Goal: Transaction & Acquisition: Purchase product/service

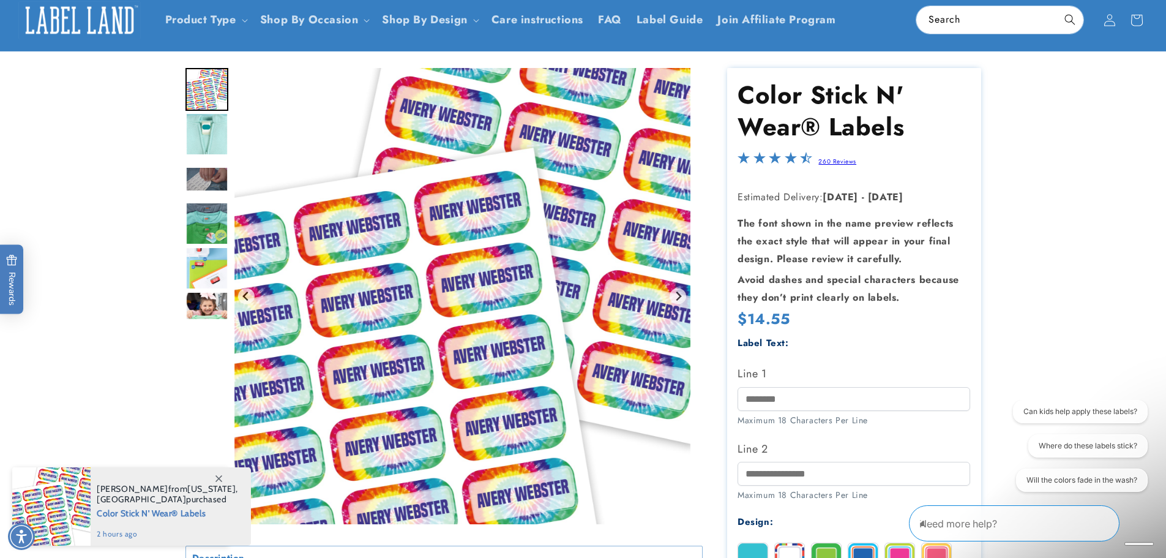
scroll to position [122, 0]
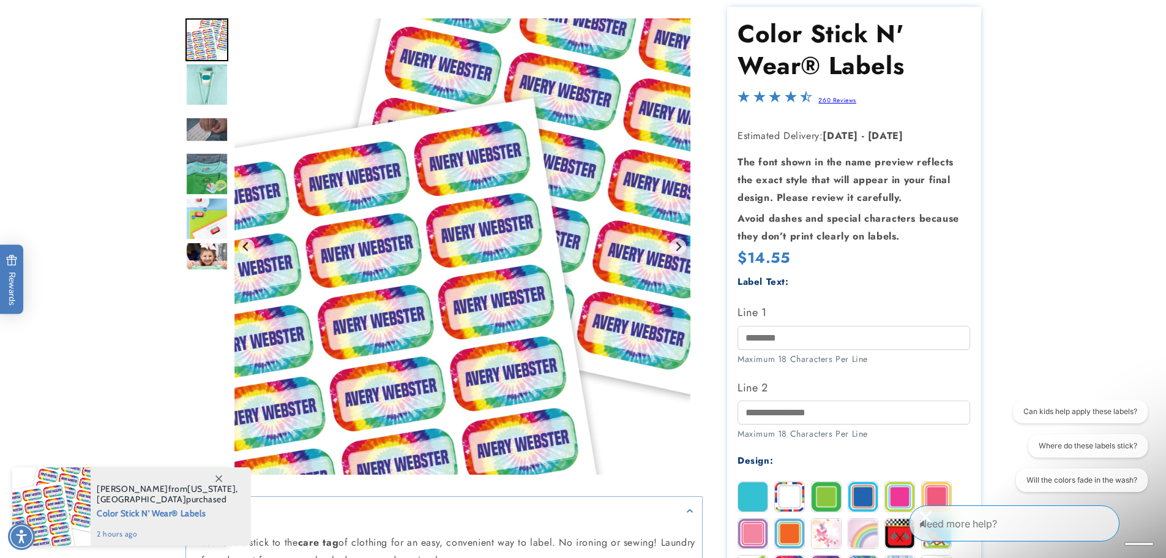
click at [206, 88] on img "Go to slide 2" at bounding box center [206, 84] width 43 height 43
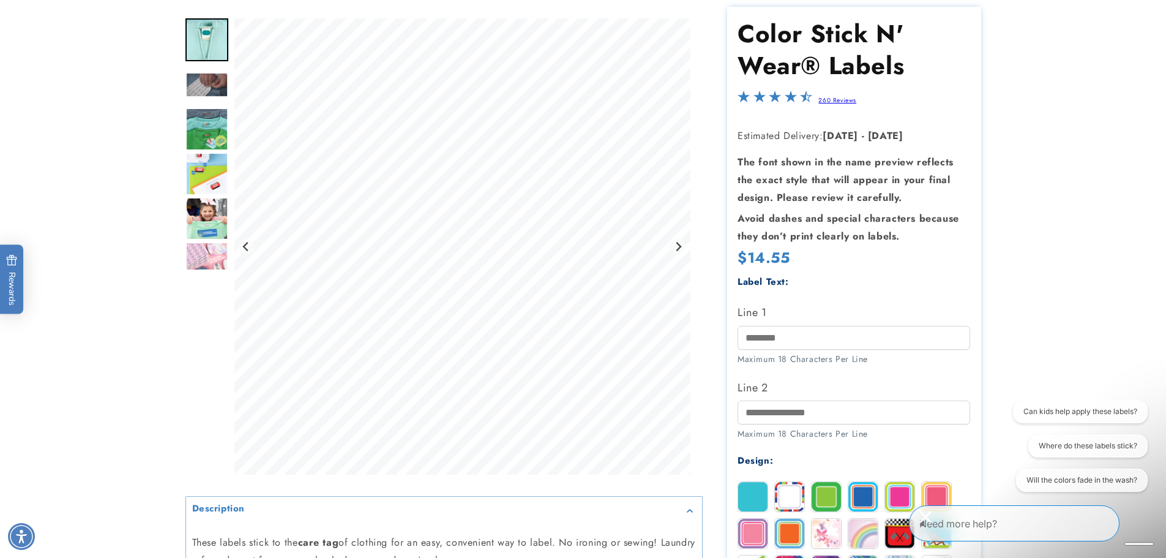
click at [211, 87] on img "Go to slide 3" at bounding box center [206, 84] width 43 height 25
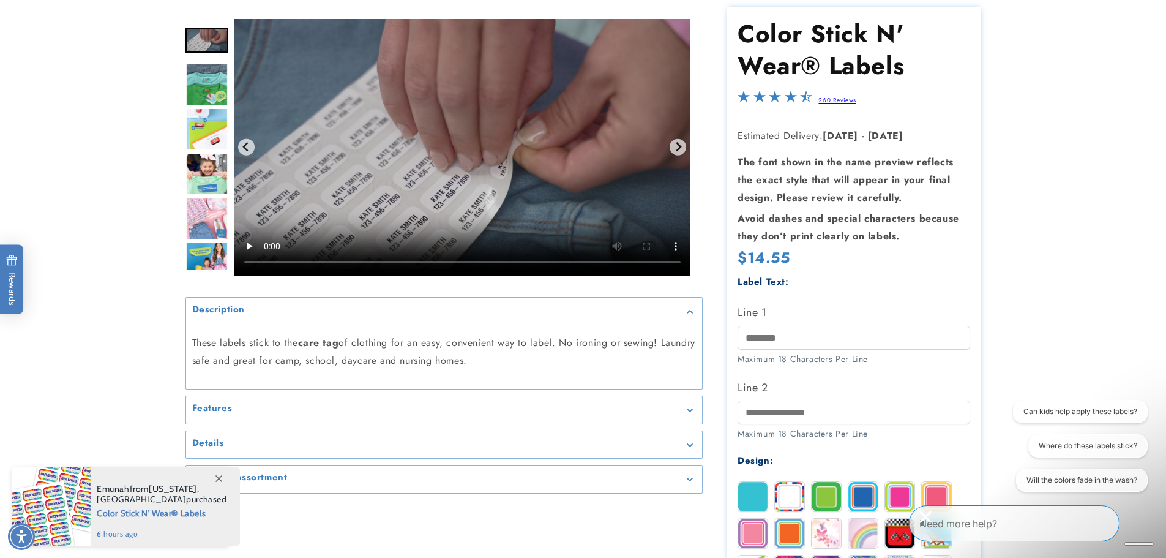
click at [212, 129] on img "Go to slide 5" at bounding box center [206, 129] width 43 height 43
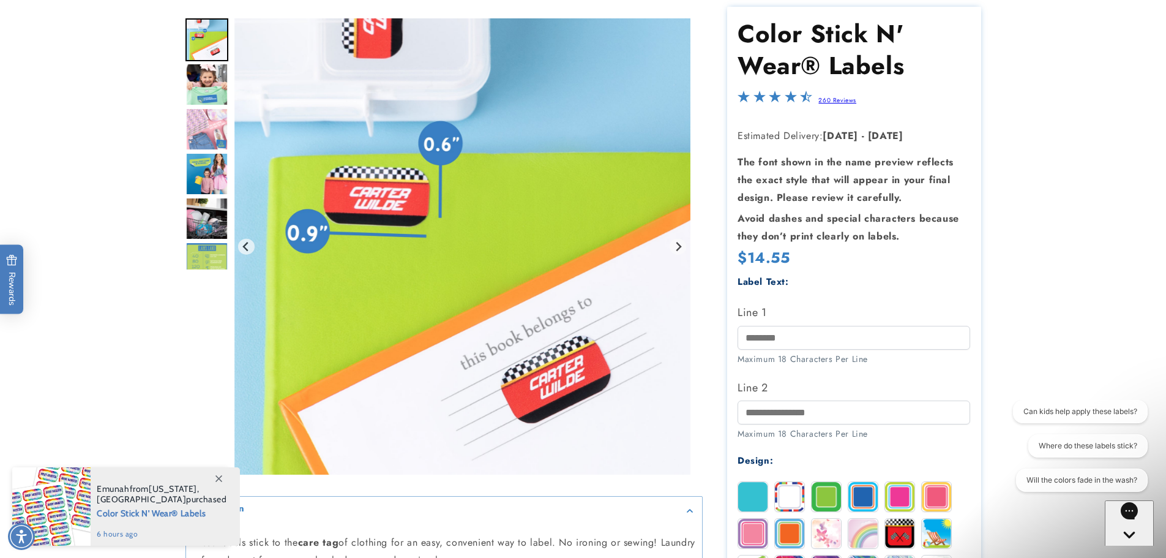
click at [208, 99] on img "Go to slide 6" at bounding box center [206, 84] width 43 height 43
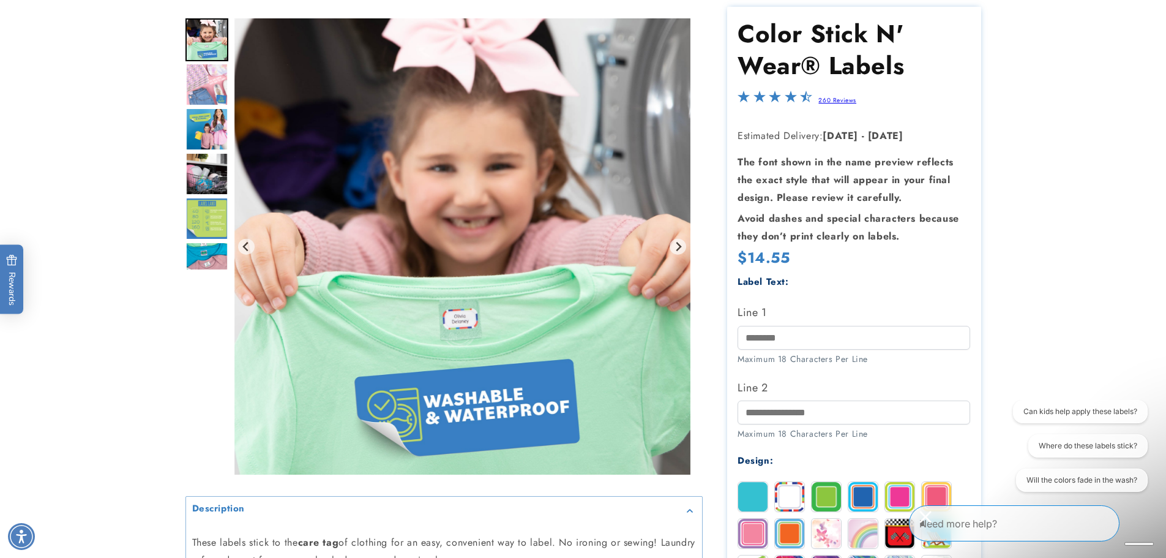
click at [212, 92] on img "Go to slide 7" at bounding box center [206, 84] width 43 height 43
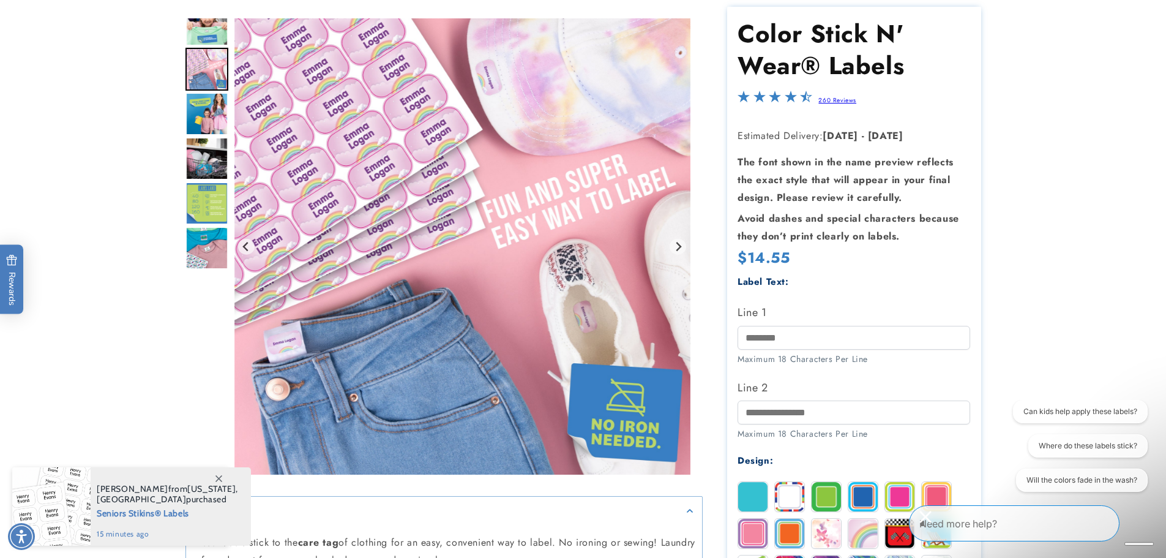
click at [208, 115] on img "Go to slide 8" at bounding box center [206, 113] width 43 height 43
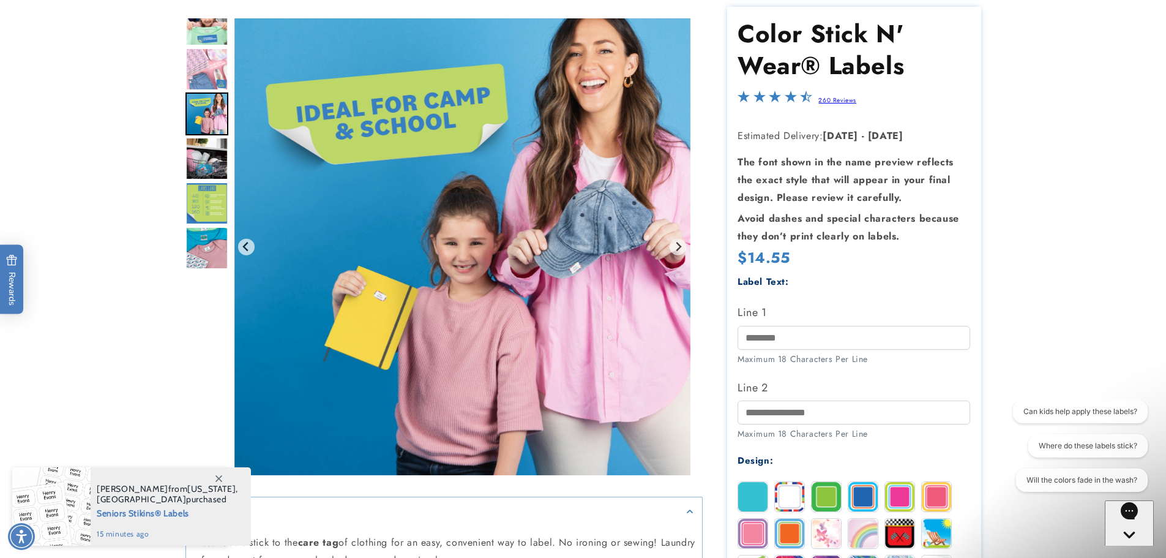
click at [211, 167] on img "Go to slide 9" at bounding box center [206, 158] width 43 height 43
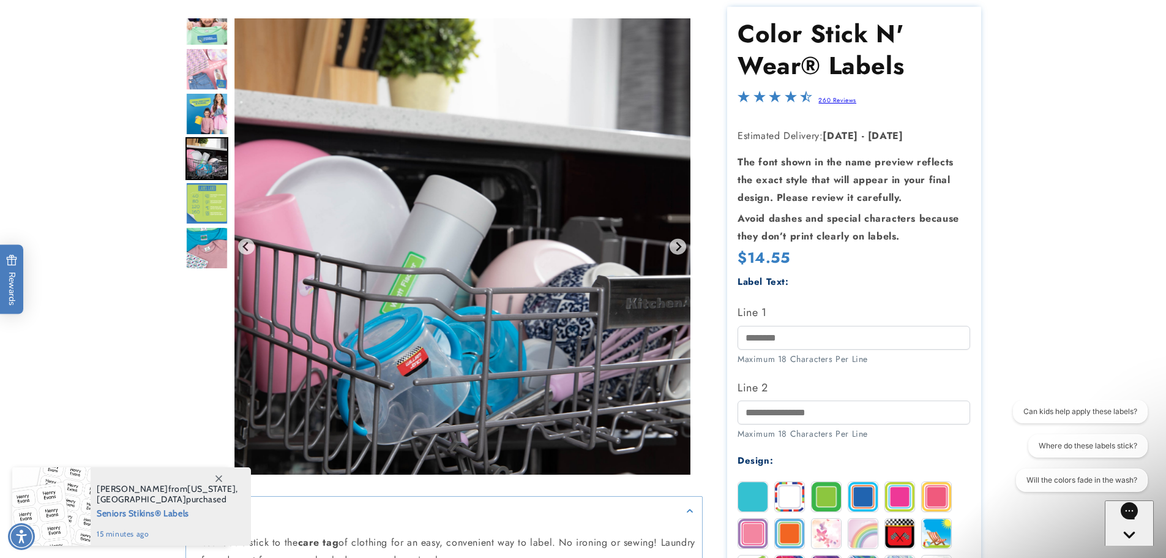
click at [212, 195] on img "Go to slide 10" at bounding box center [206, 203] width 43 height 43
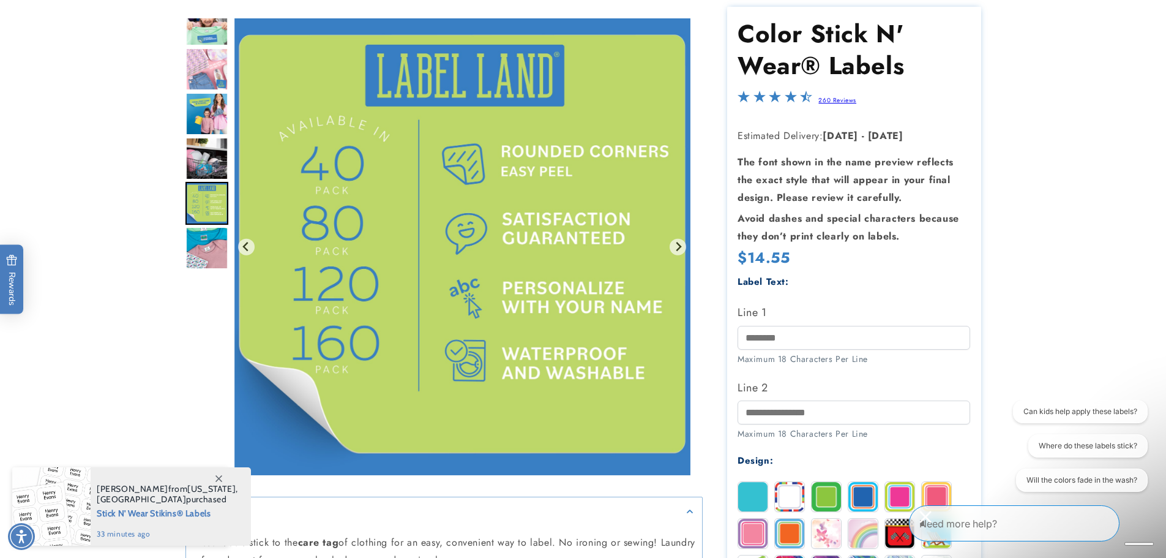
click at [212, 252] on img "Go to slide 11" at bounding box center [206, 247] width 43 height 43
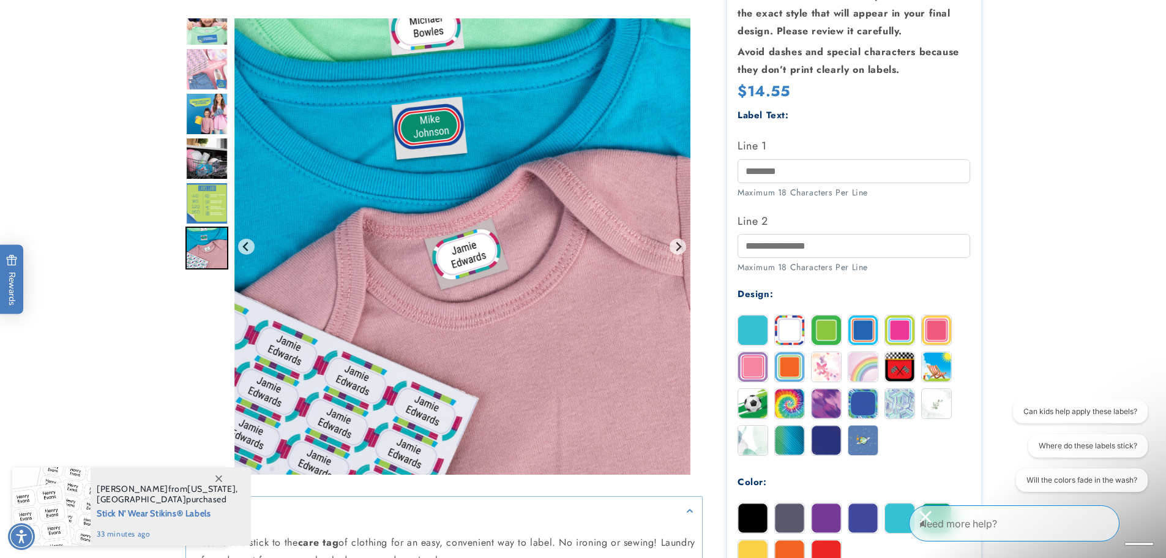
scroll to position [306, 0]
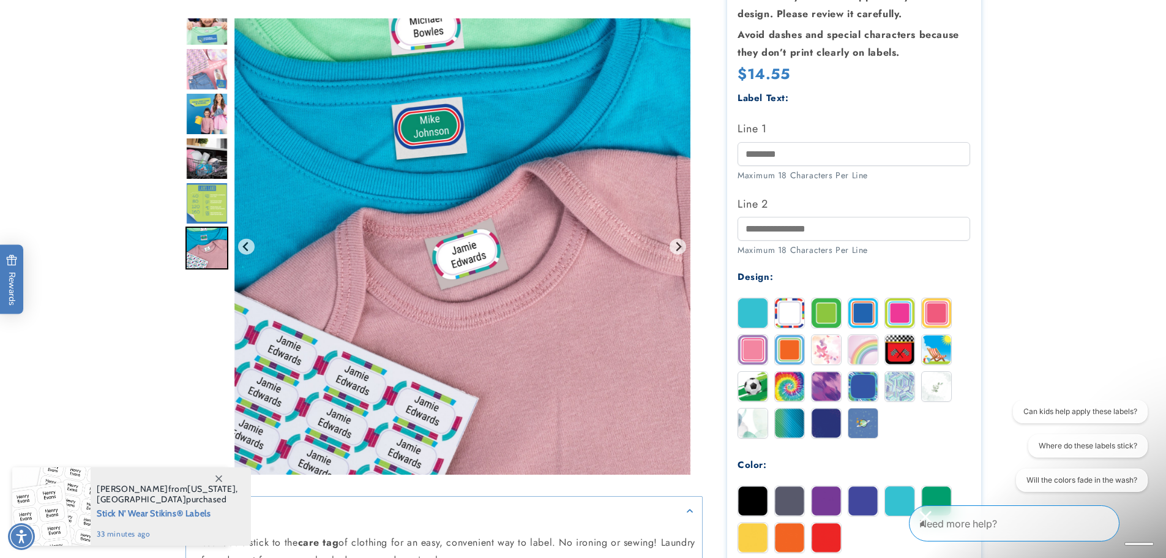
click at [221, 476] on icon at bounding box center [218, 478] width 7 height 7
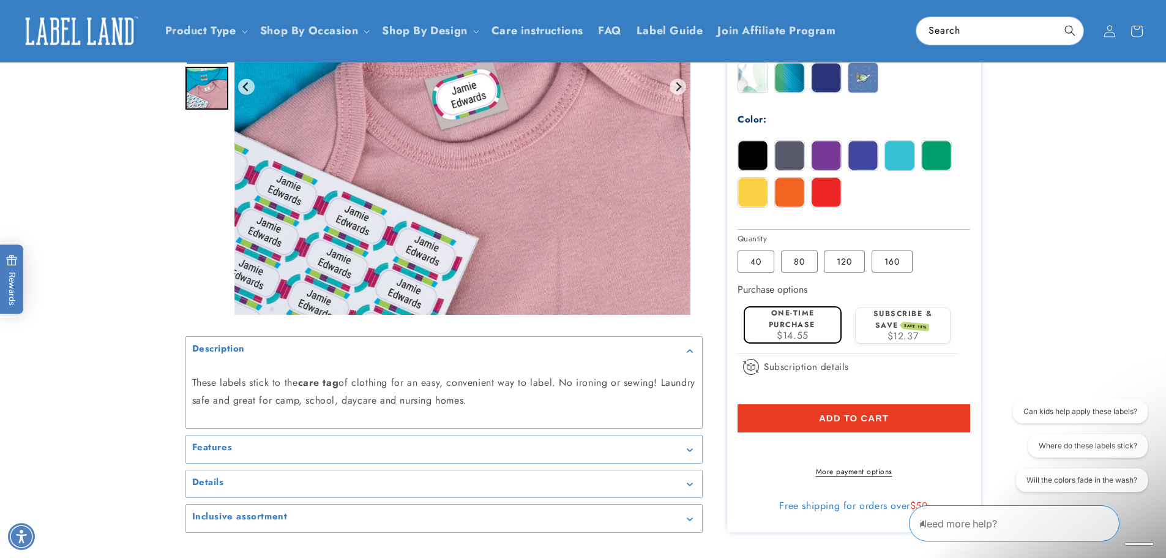
scroll to position [673, 0]
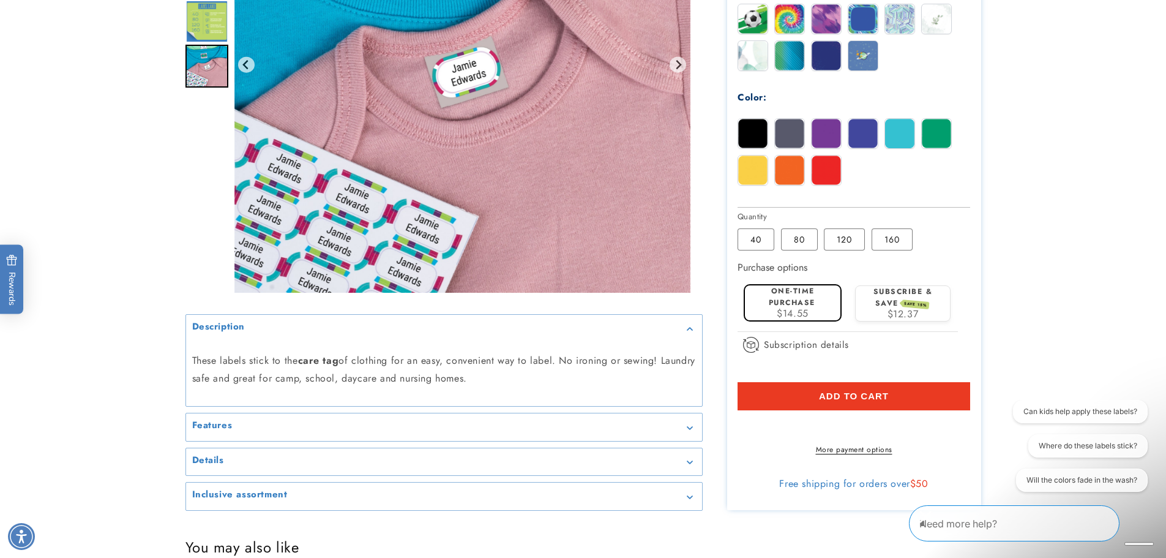
click at [689, 432] on div "Features" at bounding box center [444, 426] width 504 height 9
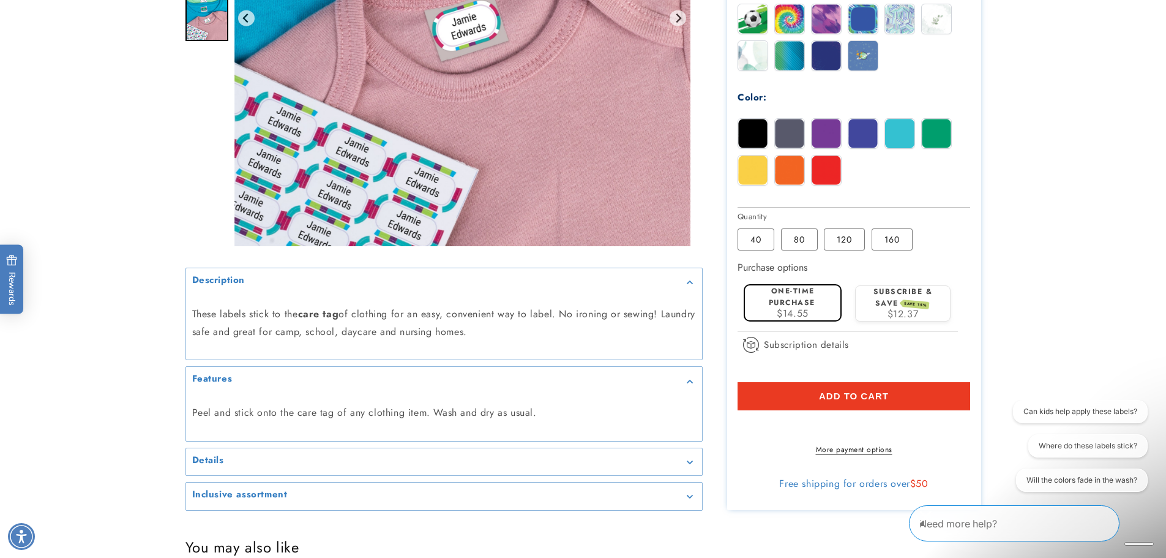
click at [684, 466] on div "Details" at bounding box center [444, 461] width 504 height 9
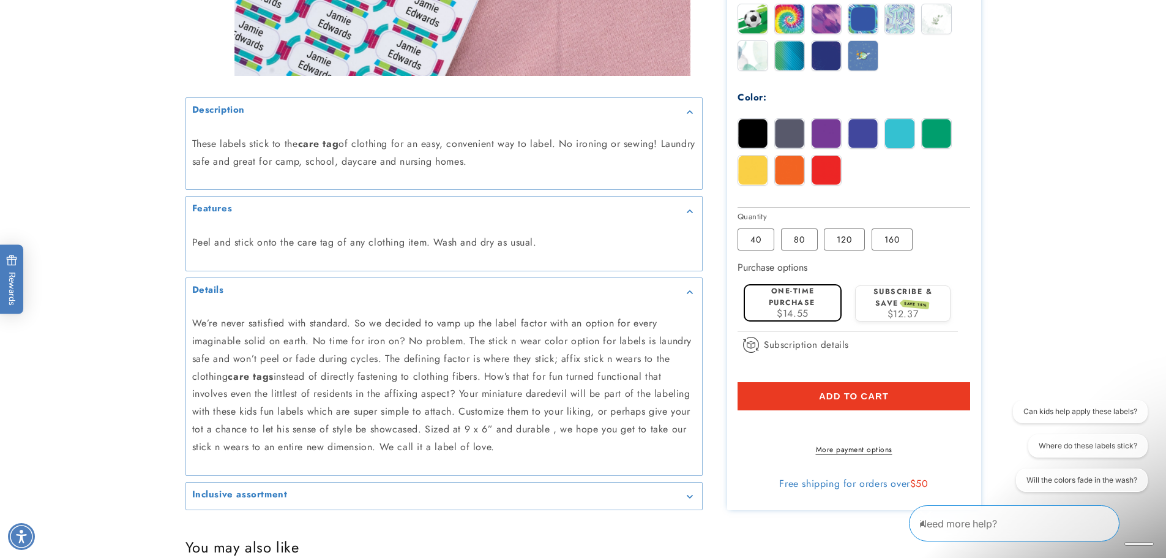
click at [695, 296] on div "Details" at bounding box center [444, 291] width 504 height 9
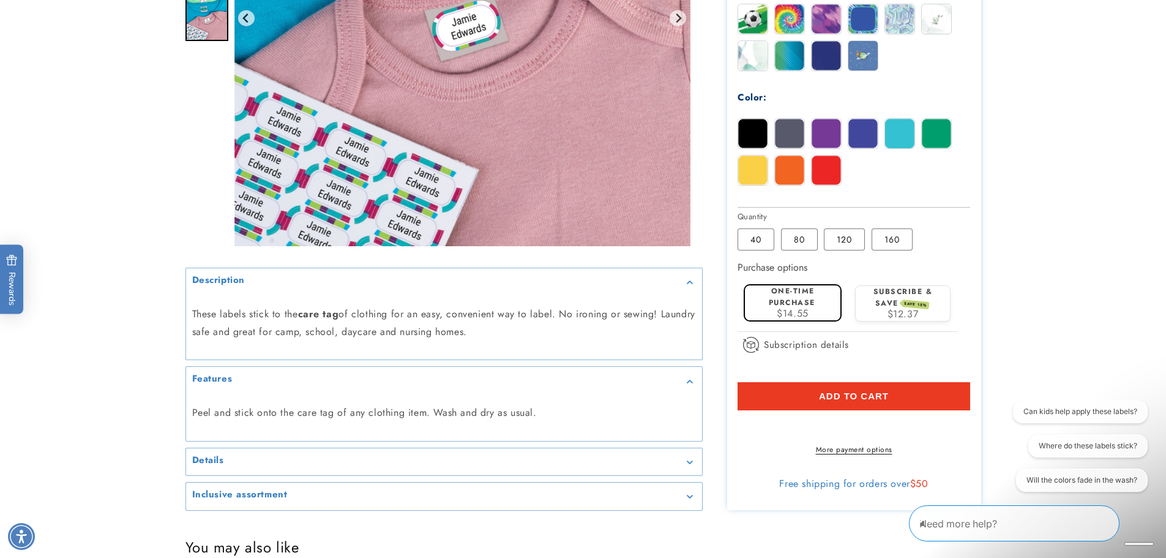
click at [689, 498] on icon "Gallery Viewer" at bounding box center [690, 496] width 6 height 3
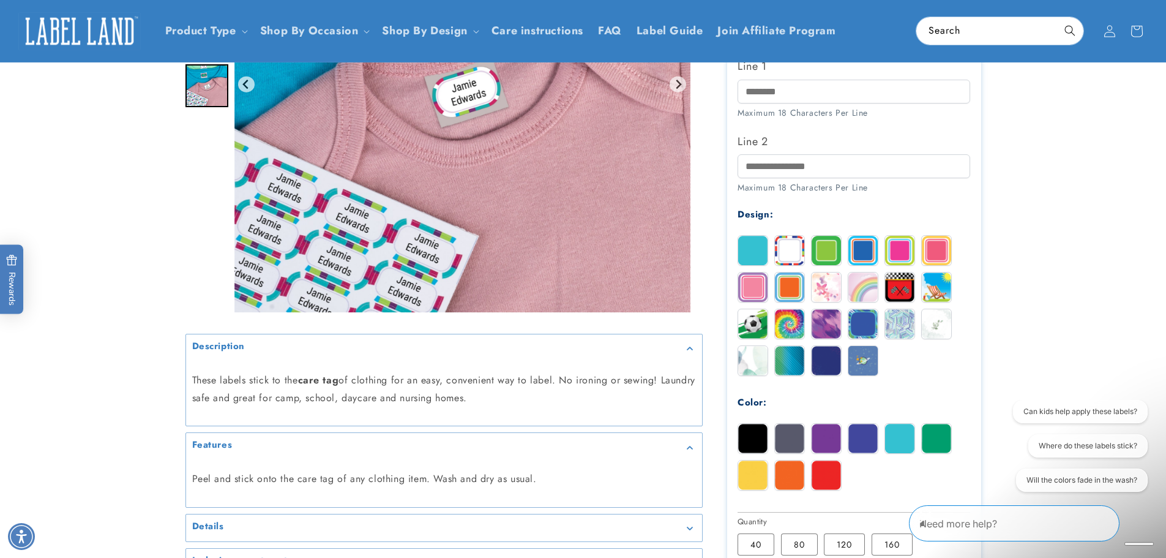
scroll to position [367, 0]
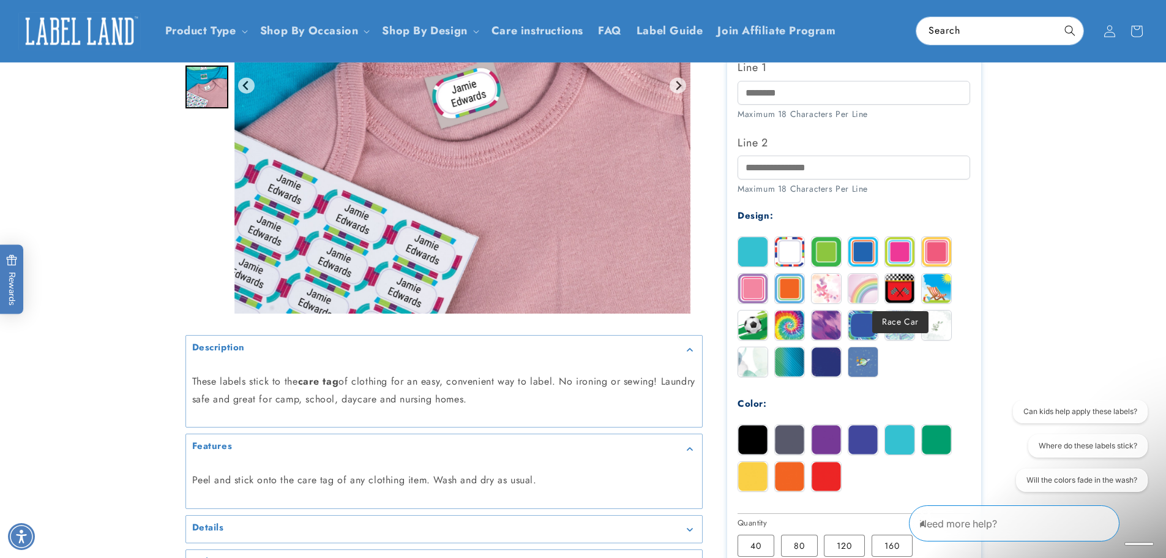
click at [897, 286] on img at bounding box center [899, 288] width 29 height 29
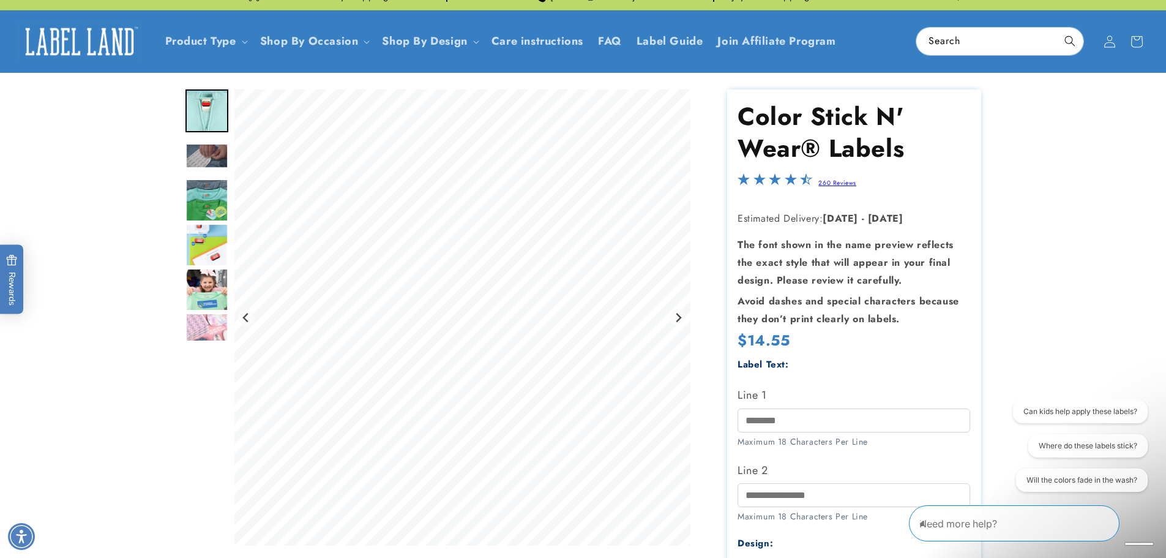
scroll to position [61, 0]
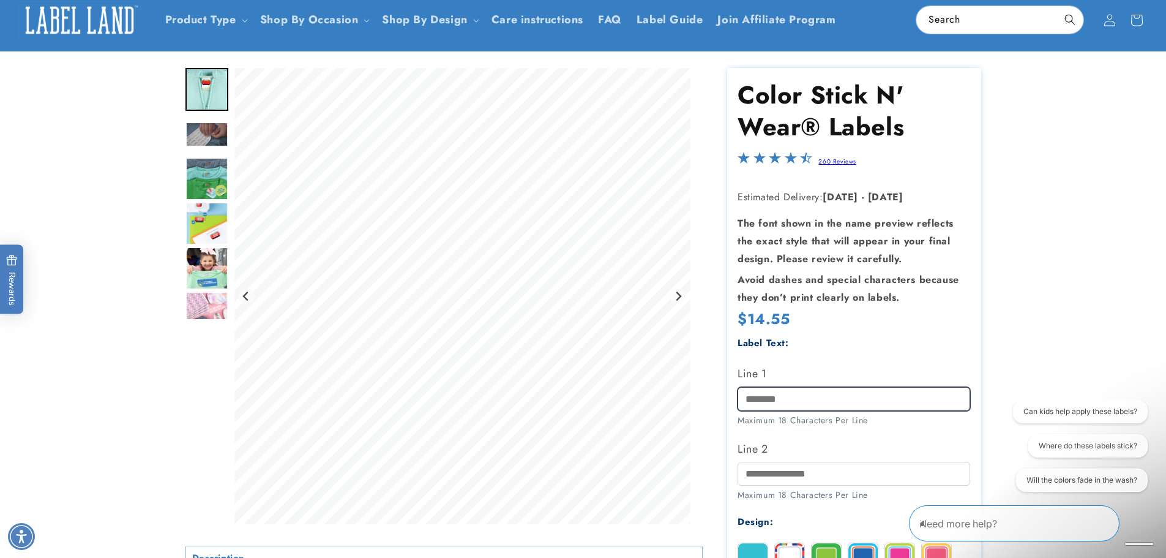
click at [794, 399] on input "Line 1" at bounding box center [854, 399] width 233 height 24
type input "***"
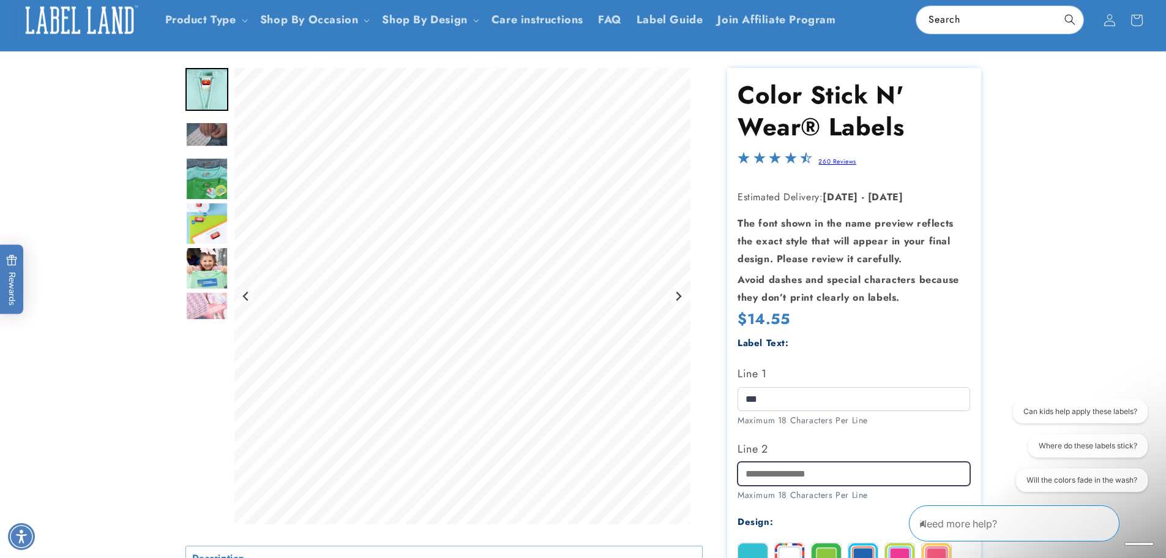
click at [763, 473] on input "Line 2" at bounding box center [854, 474] width 233 height 24
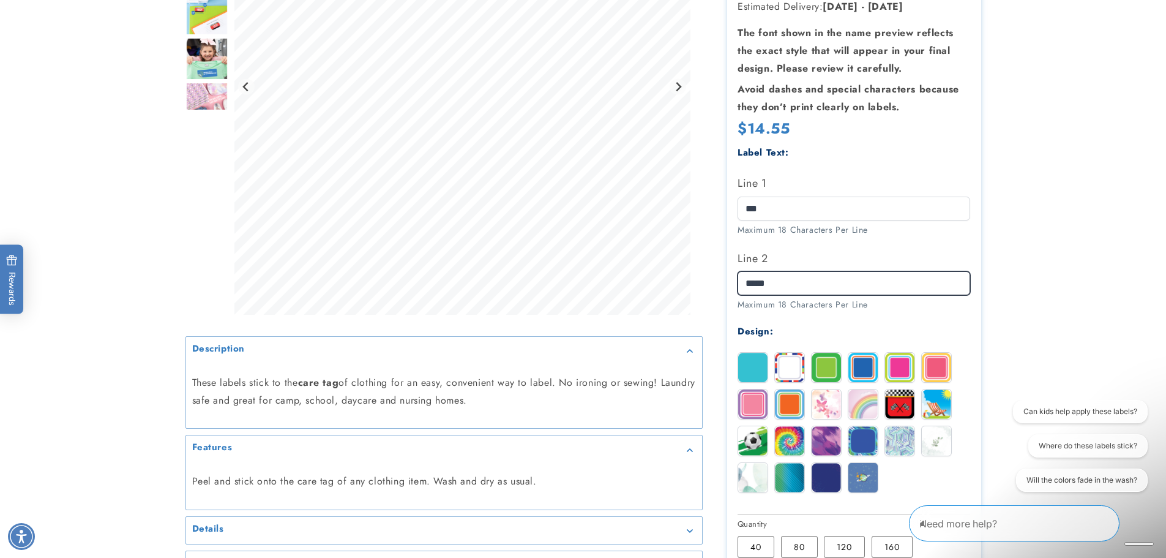
scroll to position [306, 0]
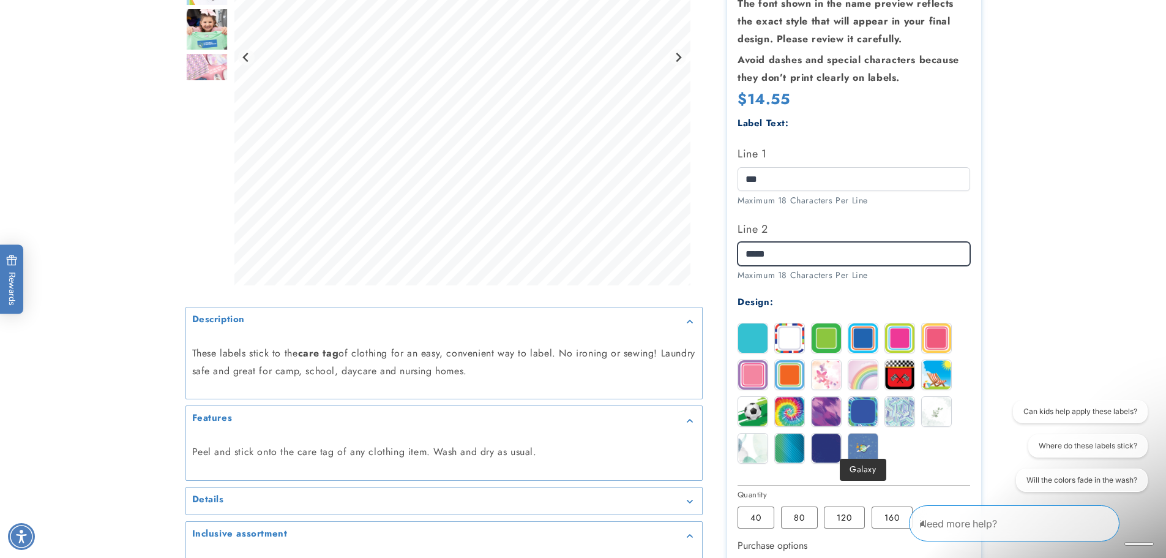
type input "*****"
click at [870, 438] on img at bounding box center [862, 447] width 29 height 29
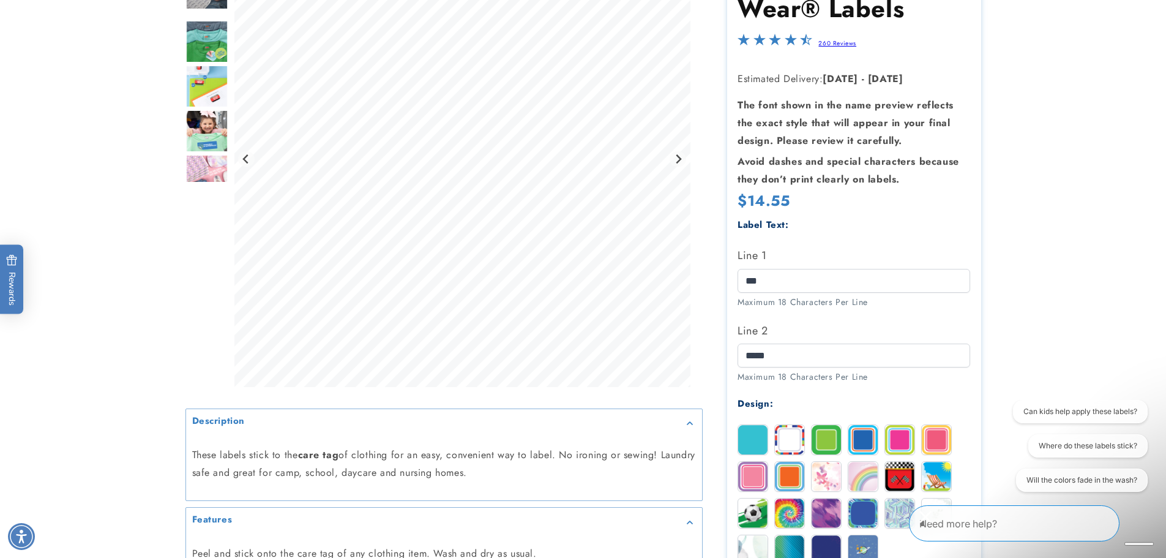
scroll to position [245, 0]
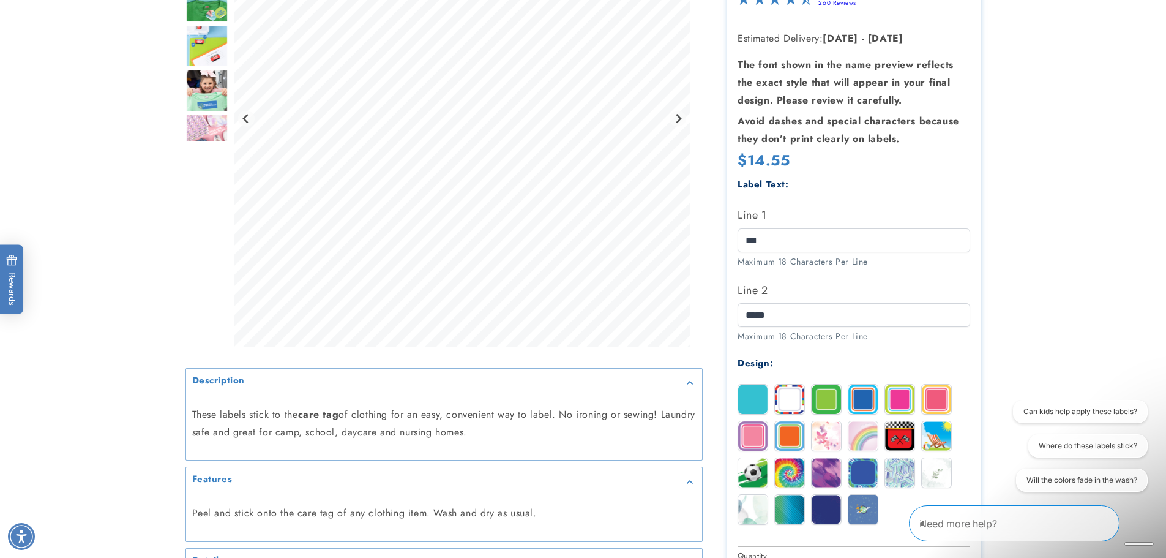
click at [938, 461] on img at bounding box center [936, 472] width 29 height 29
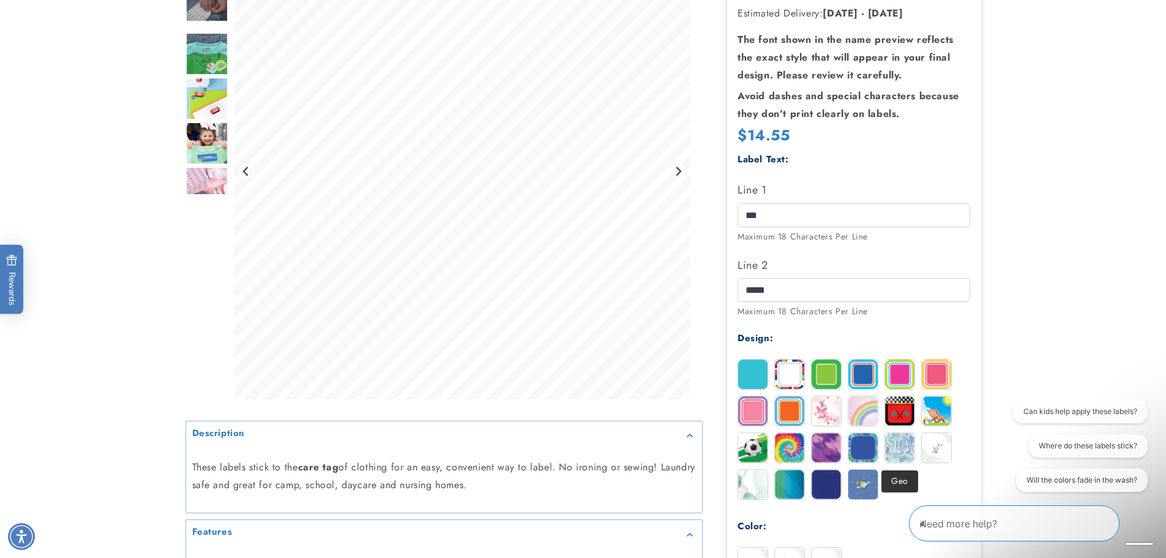
click at [894, 454] on img at bounding box center [899, 447] width 29 height 29
click at [863, 451] on img at bounding box center [862, 447] width 29 height 29
click at [832, 451] on img at bounding box center [826, 447] width 29 height 29
click at [750, 485] on img at bounding box center [752, 483] width 29 height 29
click at [785, 482] on img at bounding box center [789, 483] width 29 height 29
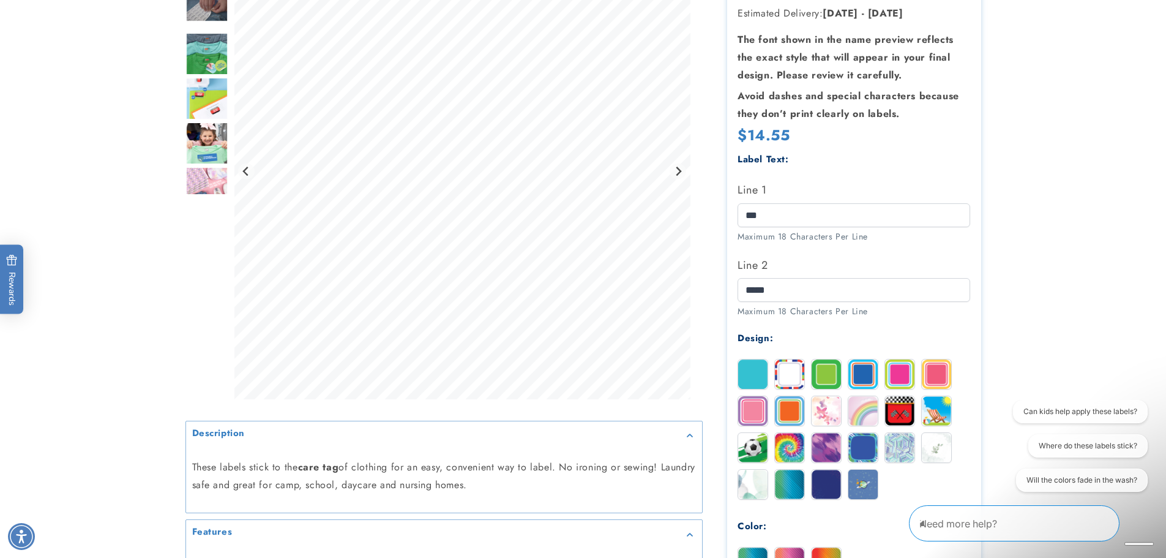
click at [828, 491] on img at bounding box center [826, 483] width 29 height 29
click at [791, 485] on img at bounding box center [789, 483] width 29 height 29
click at [861, 410] on img at bounding box center [862, 410] width 29 height 29
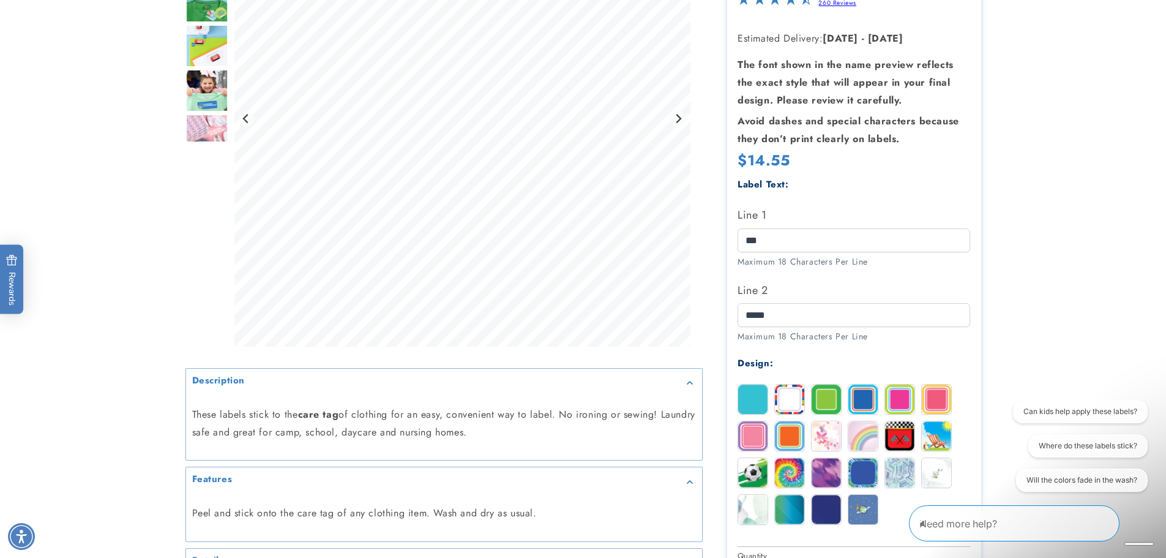
click at [820, 423] on img at bounding box center [826, 435] width 29 height 29
click at [785, 428] on img at bounding box center [789, 435] width 29 height 29
click at [750, 428] on img at bounding box center [752, 435] width 29 height 29
click at [749, 394] on img at bounding box center [752, 398] width 29 height 29
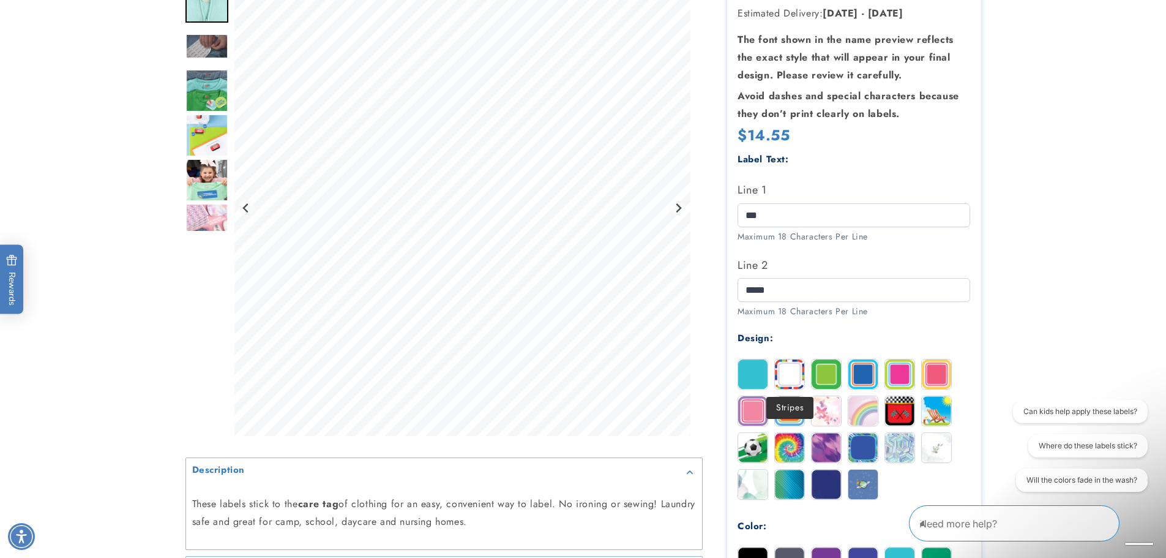
click at [794, 377] on img at bounding box center [789, 373] width 29 height 29
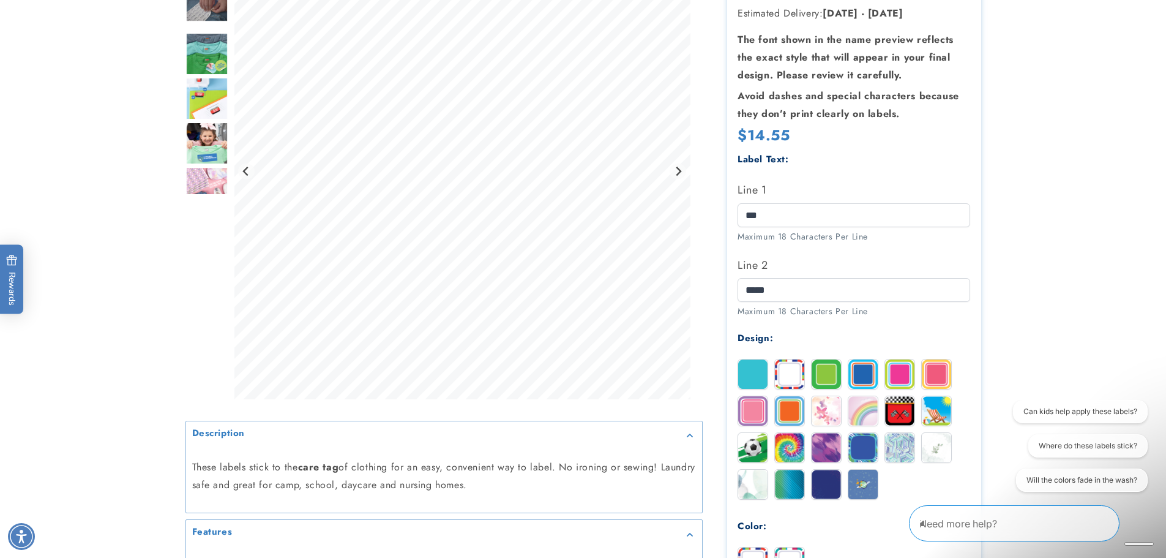
click at [831, 373] on img at bounding box center [826, 373] width 29 height 29
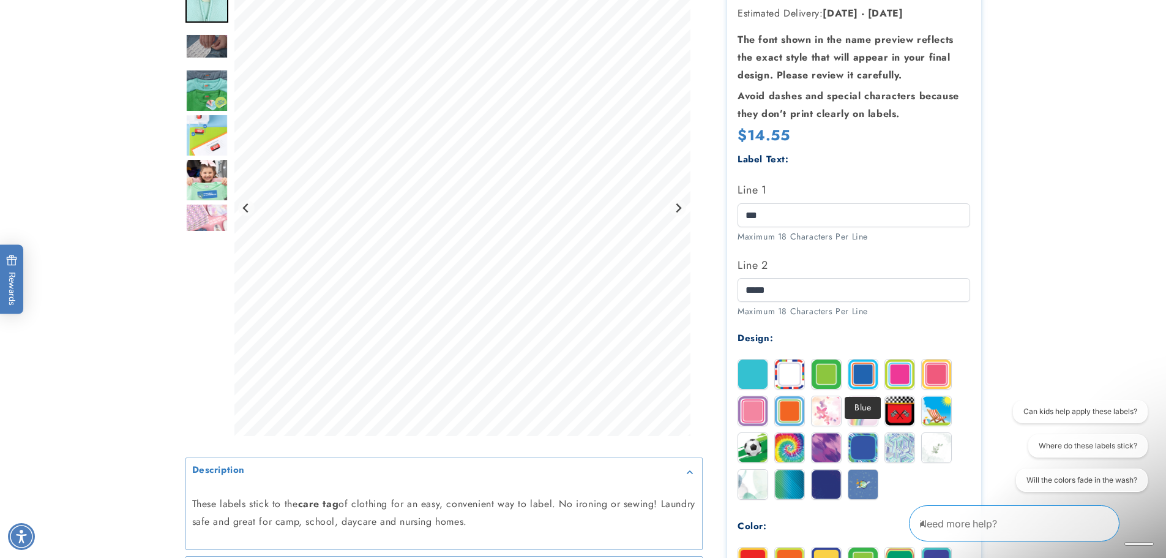
click at [862, 372] on img at bounding box center [862, 373] width 29 height 29
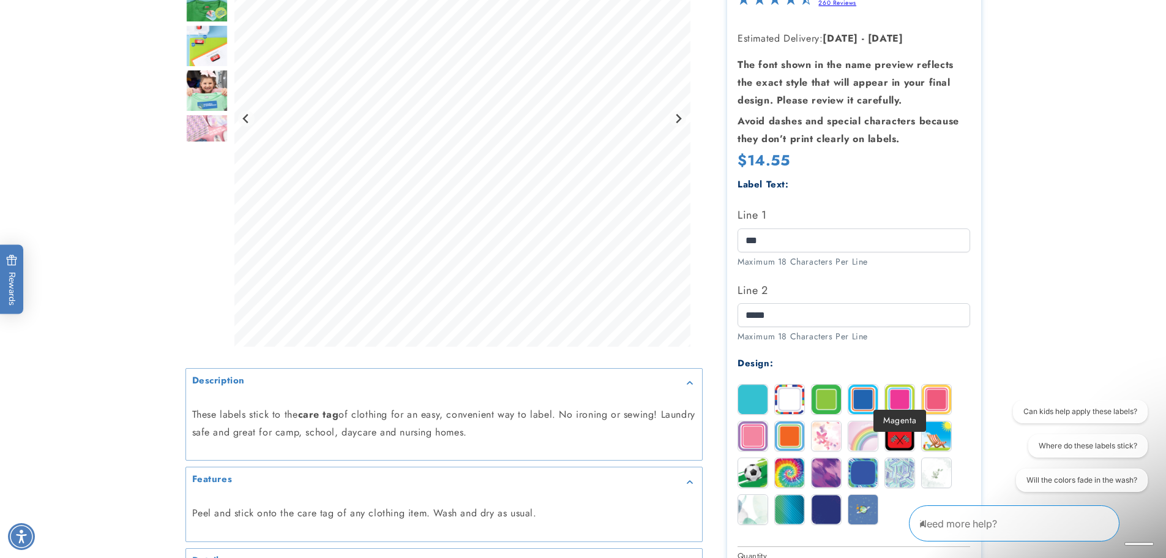
click at [904, 386] on img at bounding box center [899, 398] width 29 height 29
click at [933, 389] on img at bounding box center [936, 398] width 29 height 29
click at [868, 459] on img at bounding box center [862, 472] width 29 height 29
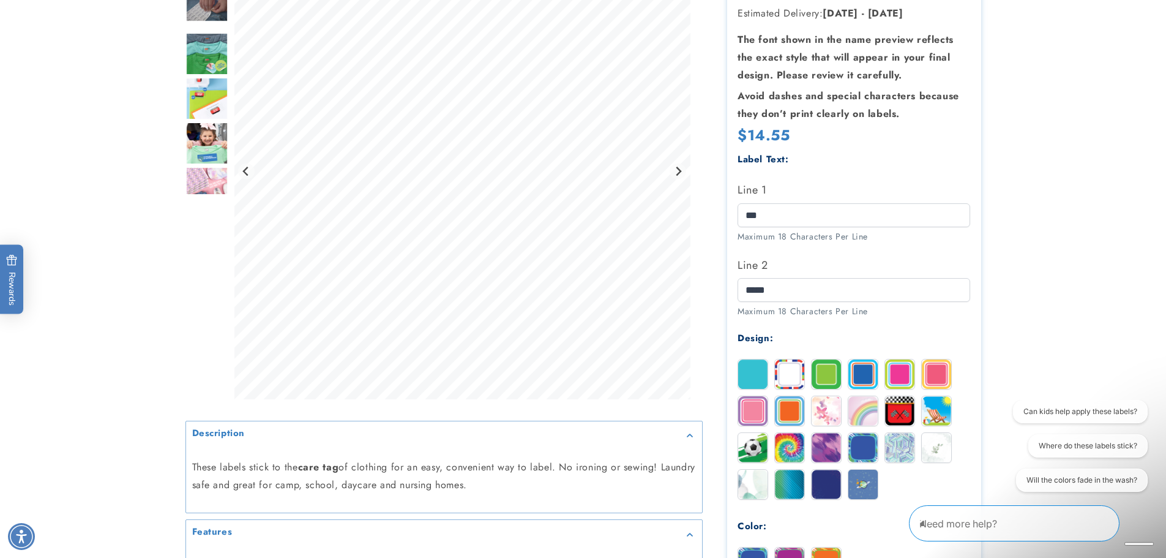
click at [820, 487] on img at bounding box center [826, 483] width 29 height 29
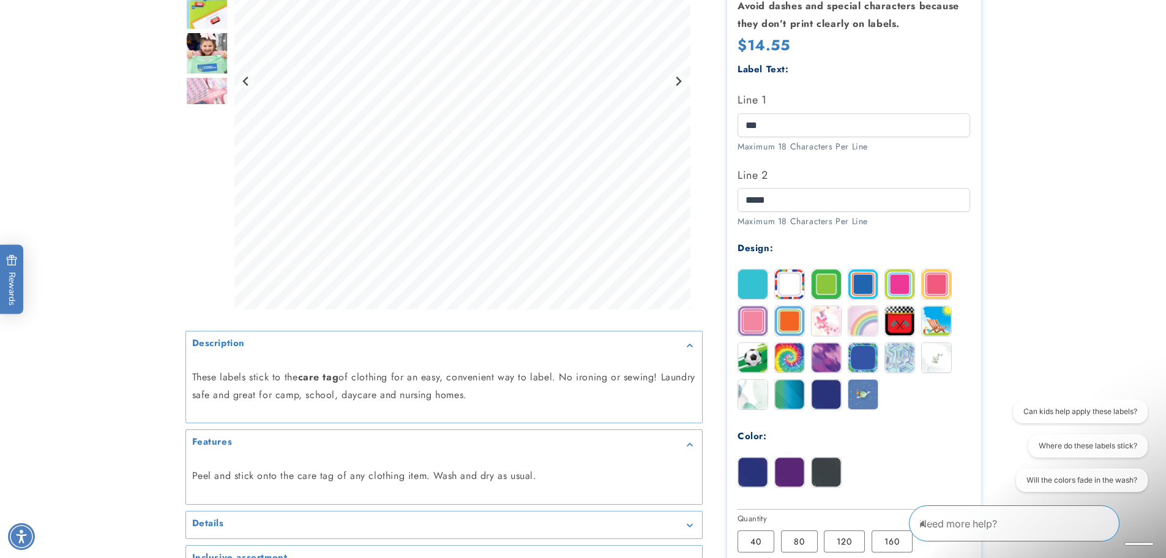
scroll to position [367, 0]
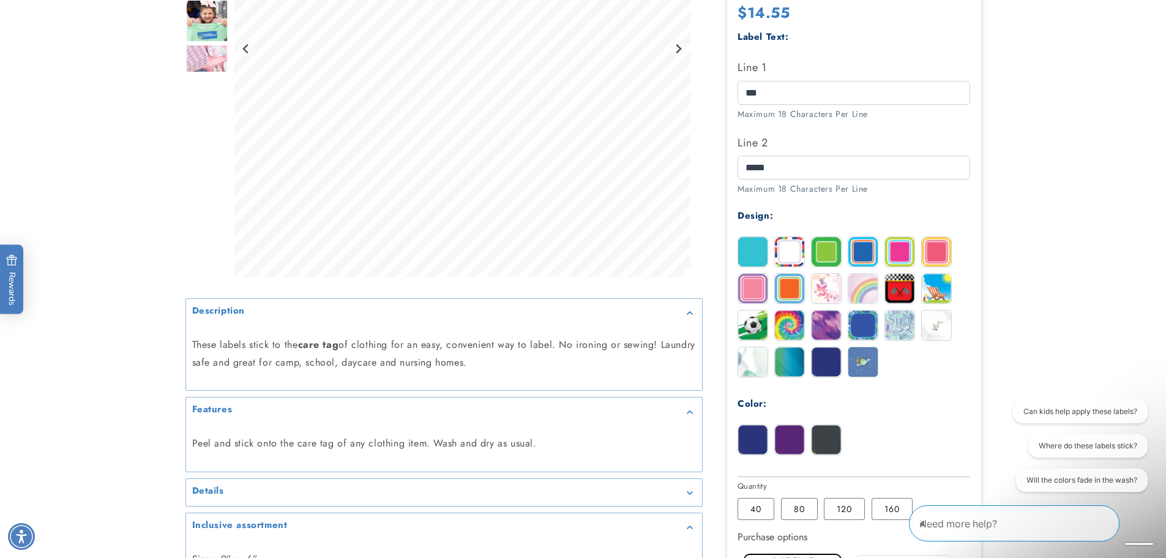
click at [752, 443] on img at bounding box center [752, 439] width 29 height 29
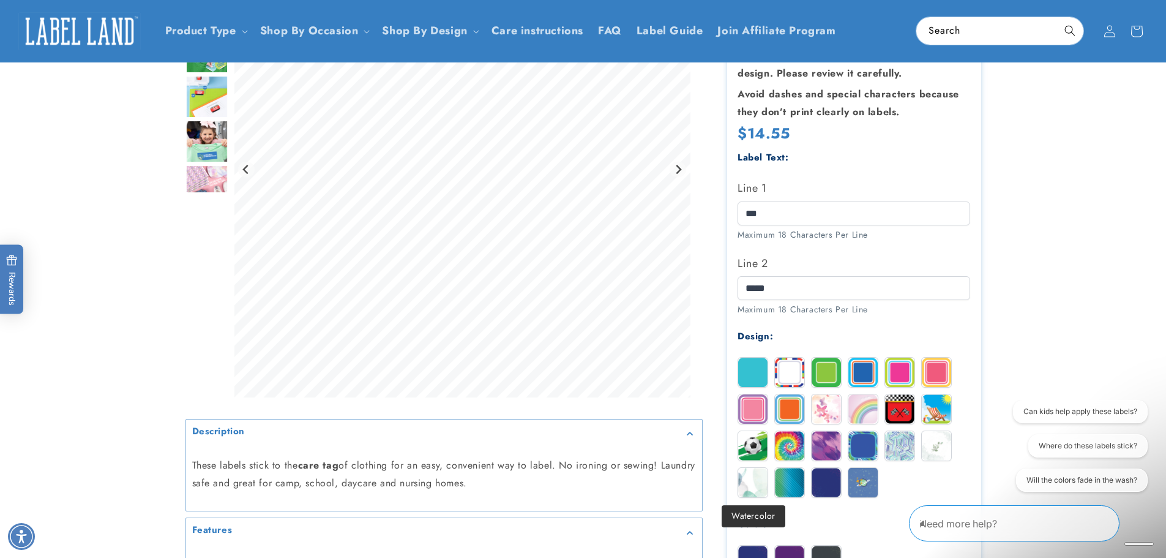
scroll to position [245, 0]
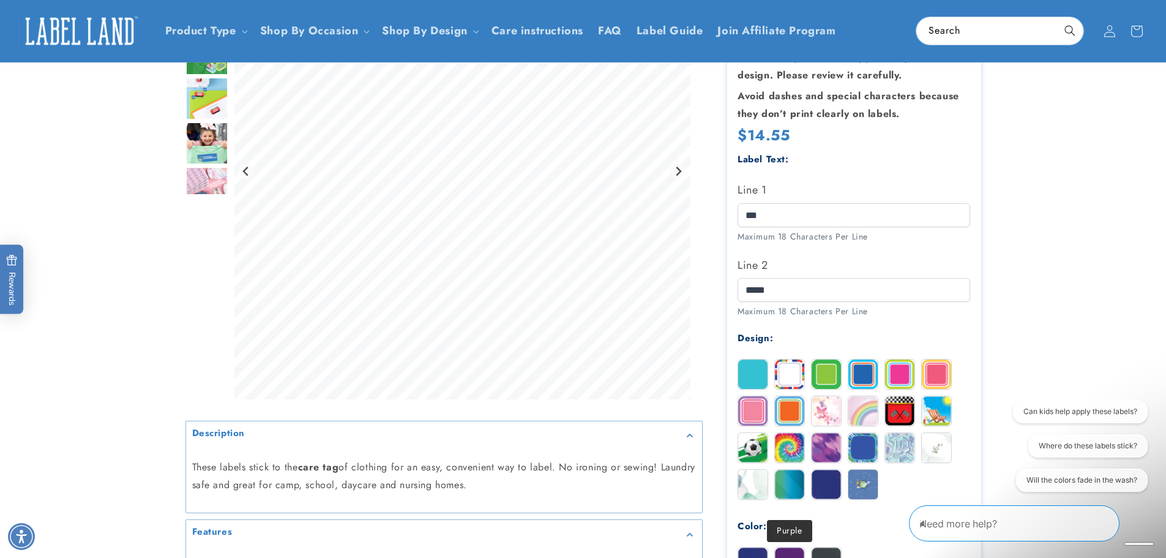
click at [795, 551] on img at bounding box center [789, 561] width 29 height 29
click at [831, 550] on img at bounding box center [826, 561] width 29 height 29
click at [896, 415] on img at bounding box center [899, 410] width 29 height 29
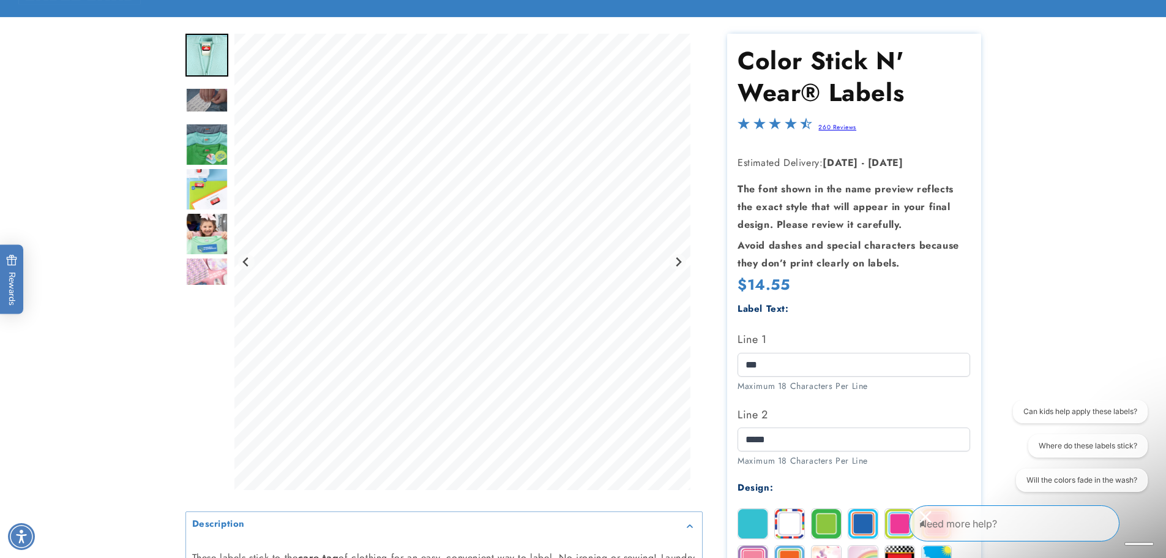
scroll to position [122, 0]
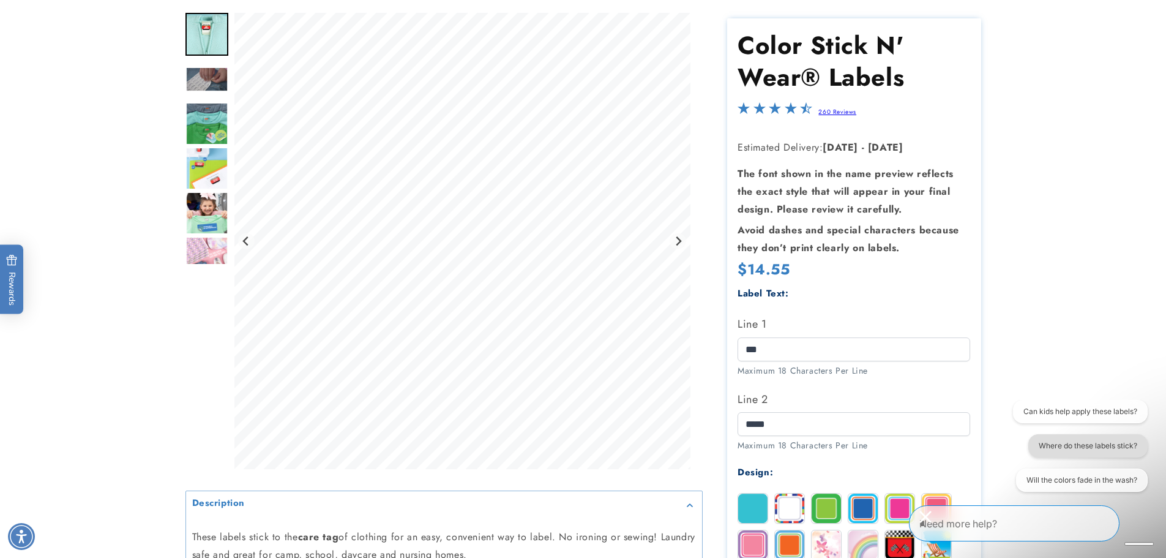
click at [1127, 449] on button "Where do these labels stick?" at bounding box center [1087, 445] width 119 height 23
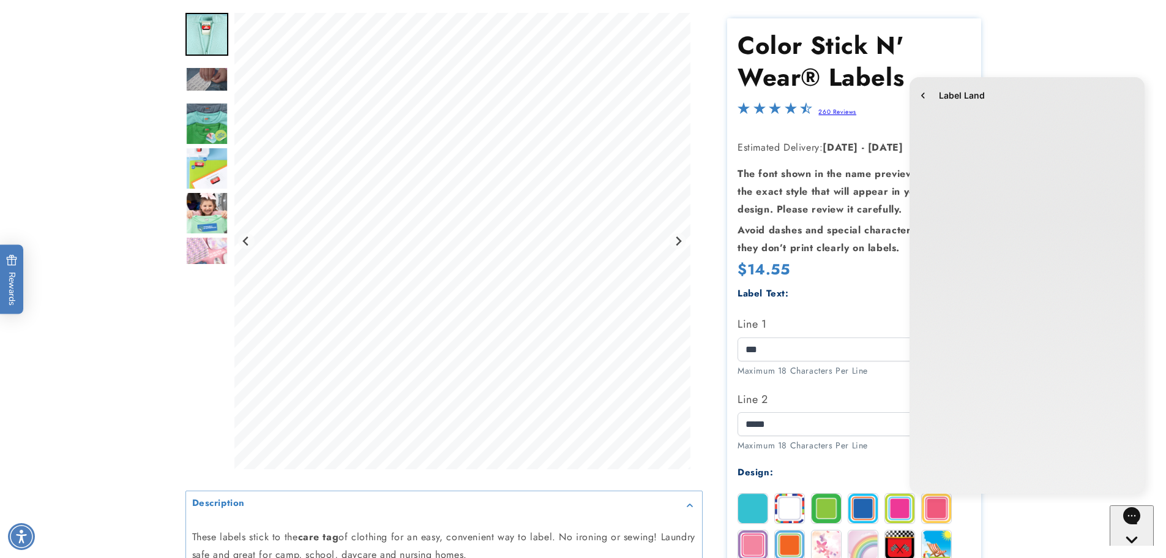
scroll to position [0, 0]
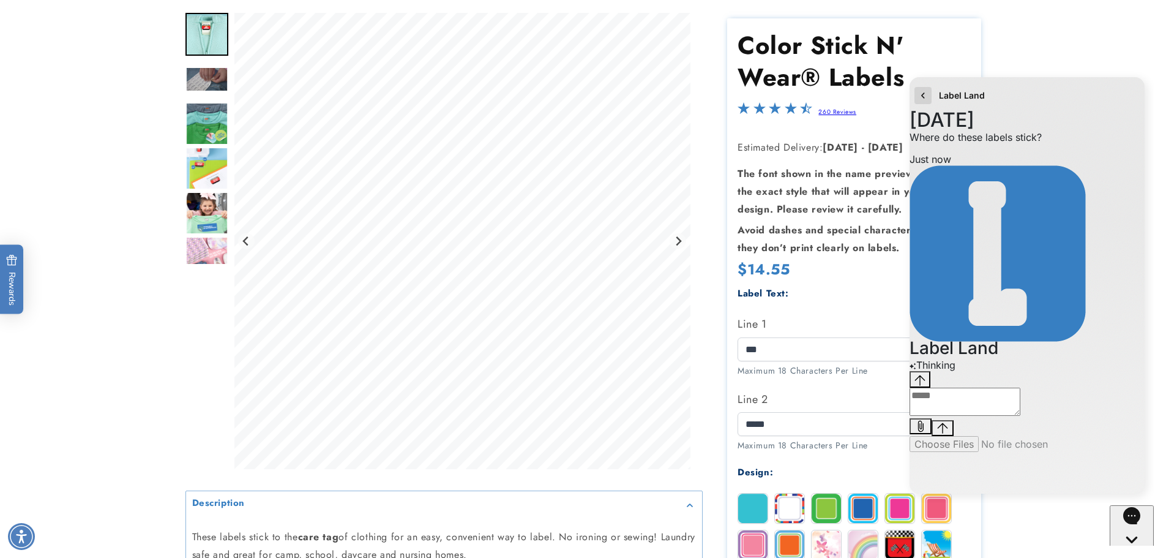
click at [925, 94] on icon "go to home page" at bounding box center [923, 95] width 12 height 15
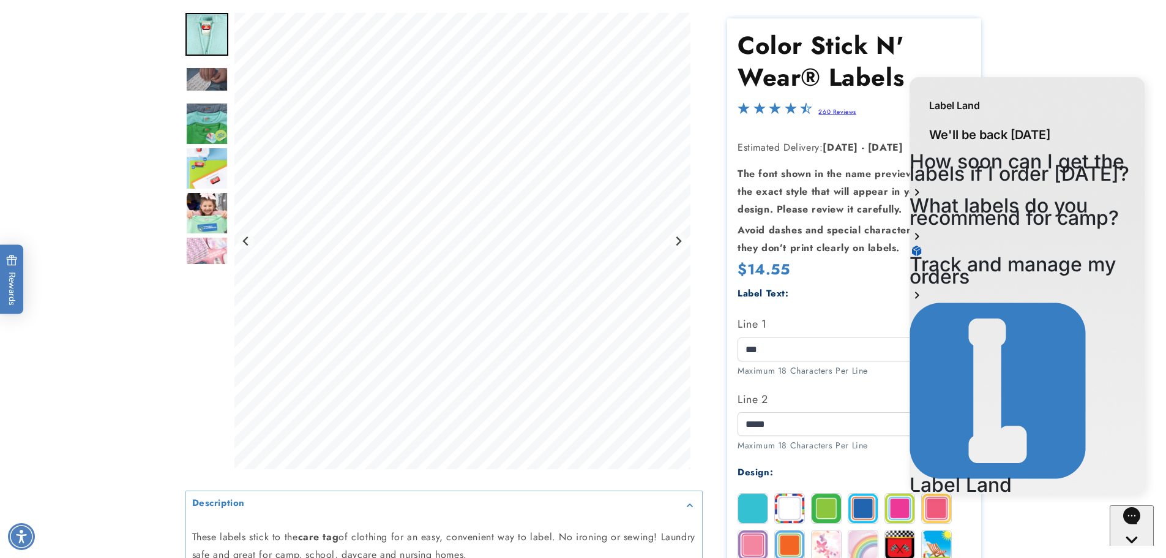
click at [1089, 55] on product-info at bounding box center [583, 483] width 1166 height 987
click at [879, 469] on div "Design:" at bounding box center [854, 472] width 233 height 17
click at [1135, 555] on icon "Gorgias live chat" at bounding box center [1132, 561] width 12 height 12
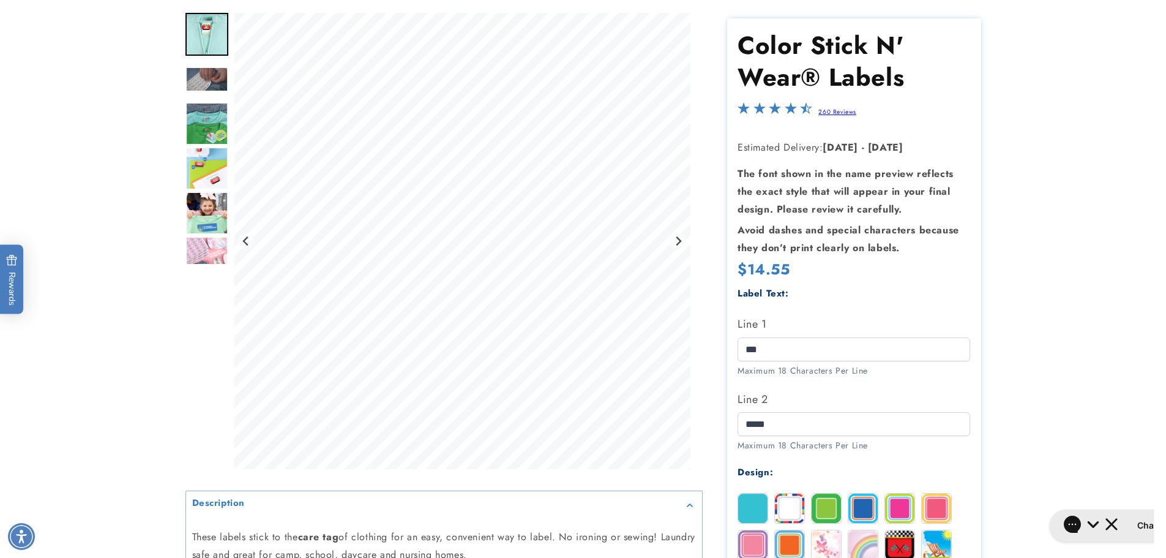
click at [788, 511] on img at bounding box center [789, 507] width 29 height 29
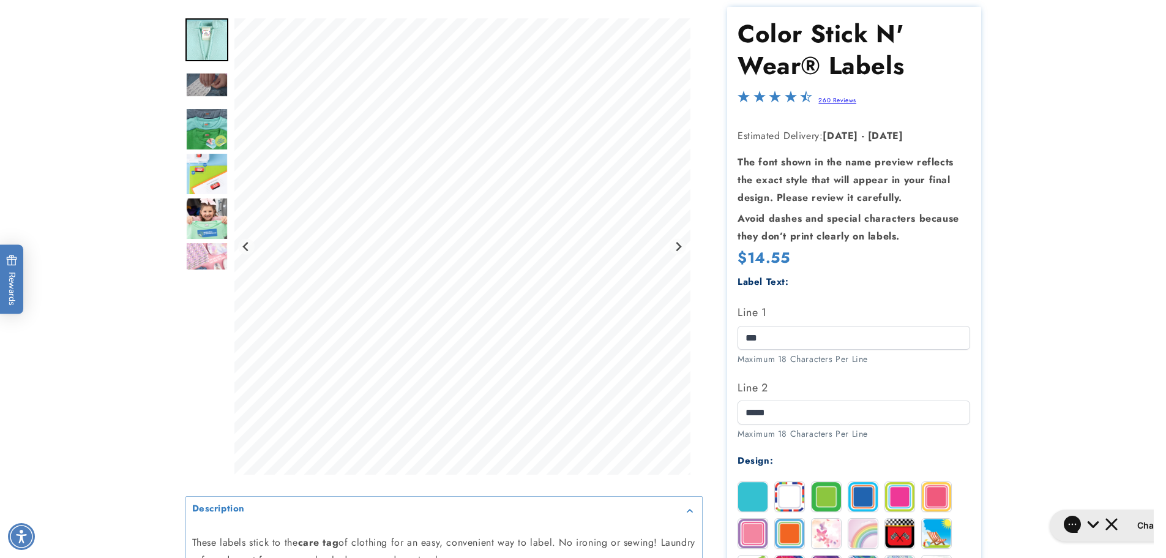
click at [898, 534] on img at bounding box center [899, 532] width 29 height 29
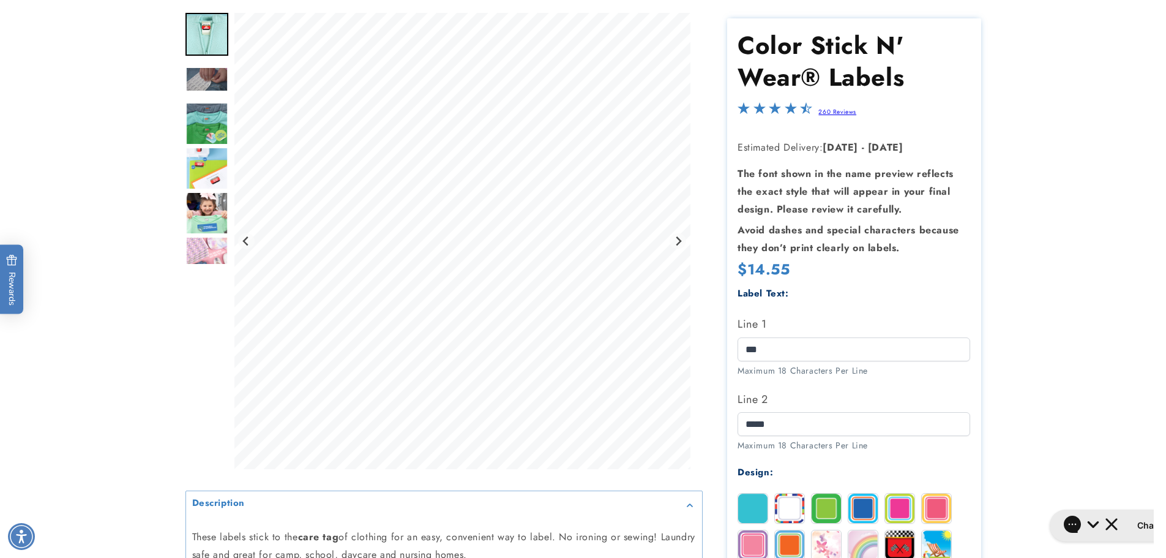
click at [200, 174] on img "Go to slide 5" at bounding box center [206, 168] width 43 height 43
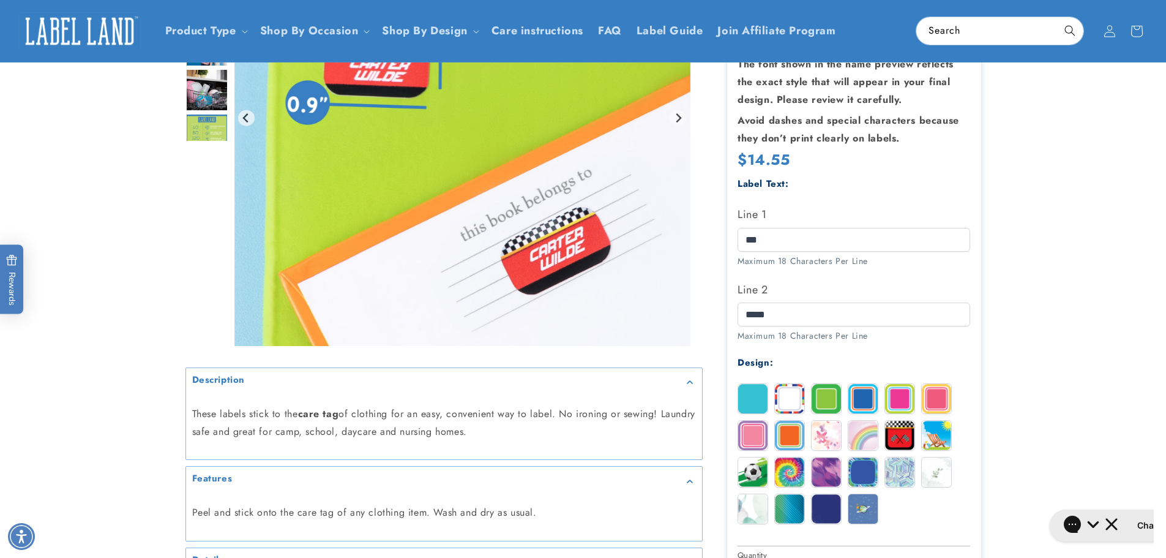
scroll to position [245, 0]
click at [896, 422] on img at bounding box center [899, 435] width 29 height 29
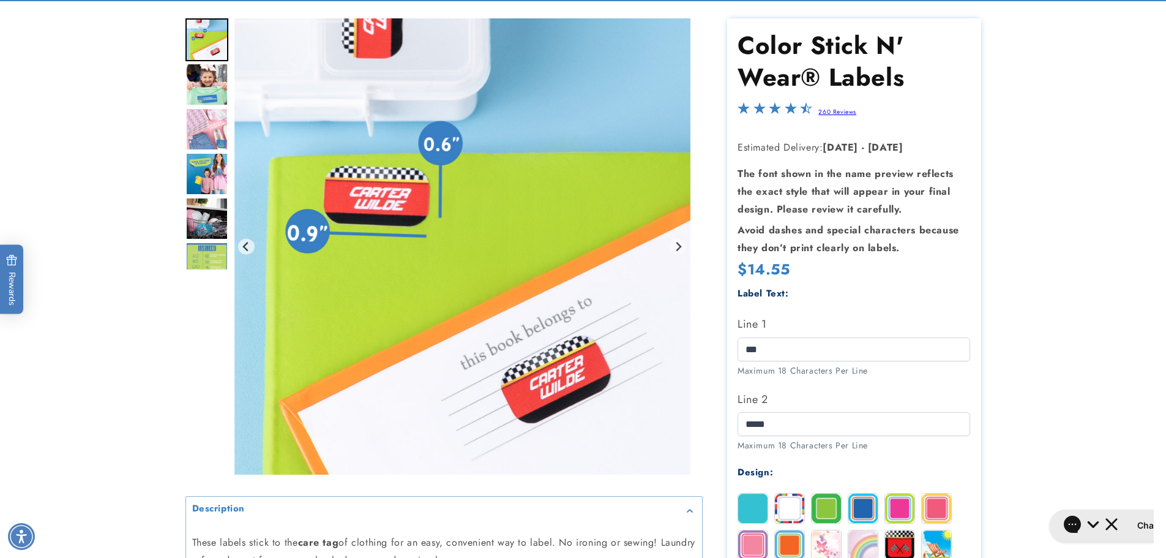
scroll to position [306, 0]
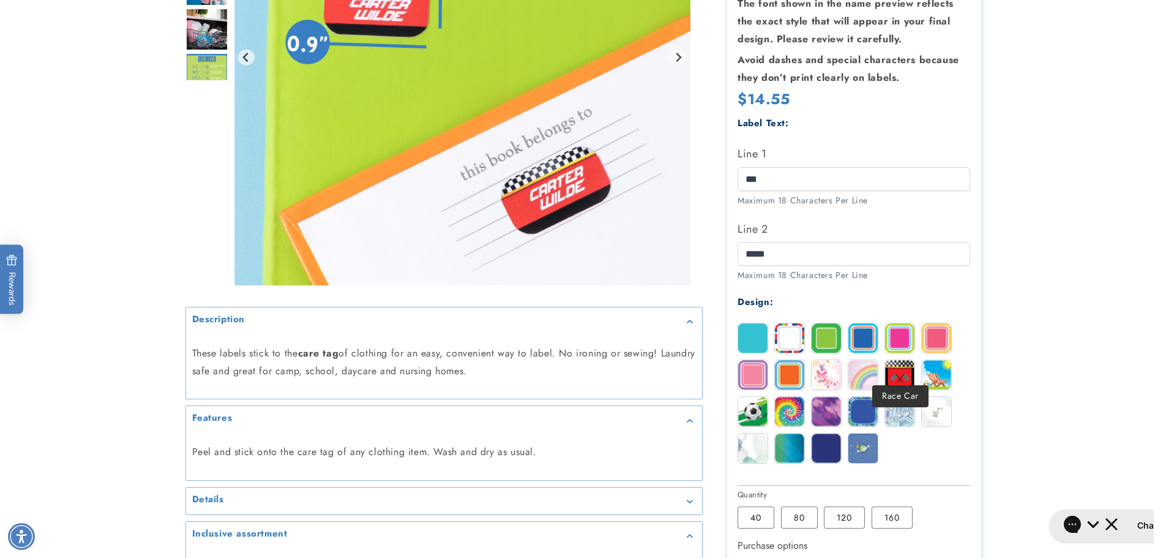
click at [901, 363] on img at bounding box center [899, 374] width 29 height 29
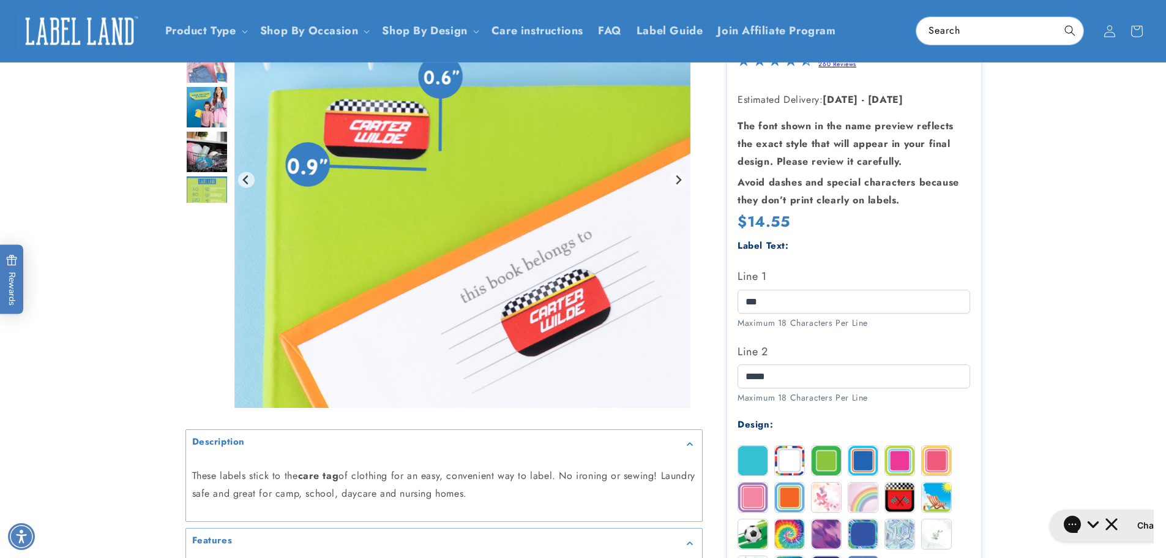
scroll to position [0, 0]
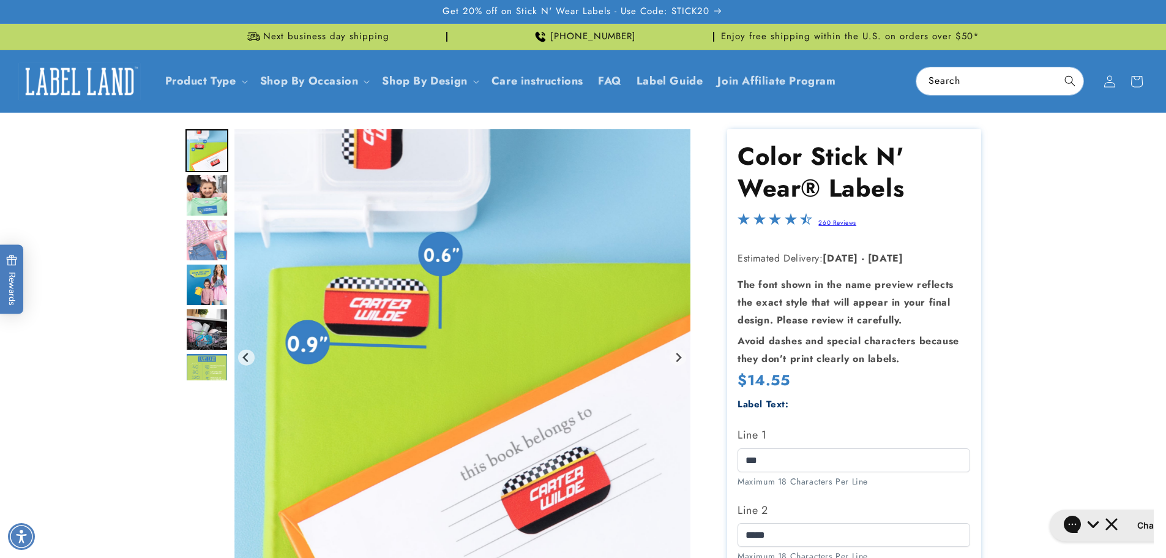
click at [205, 370] on img "Go to slide 10" at bounding box center [206, 374] width 43 height 43
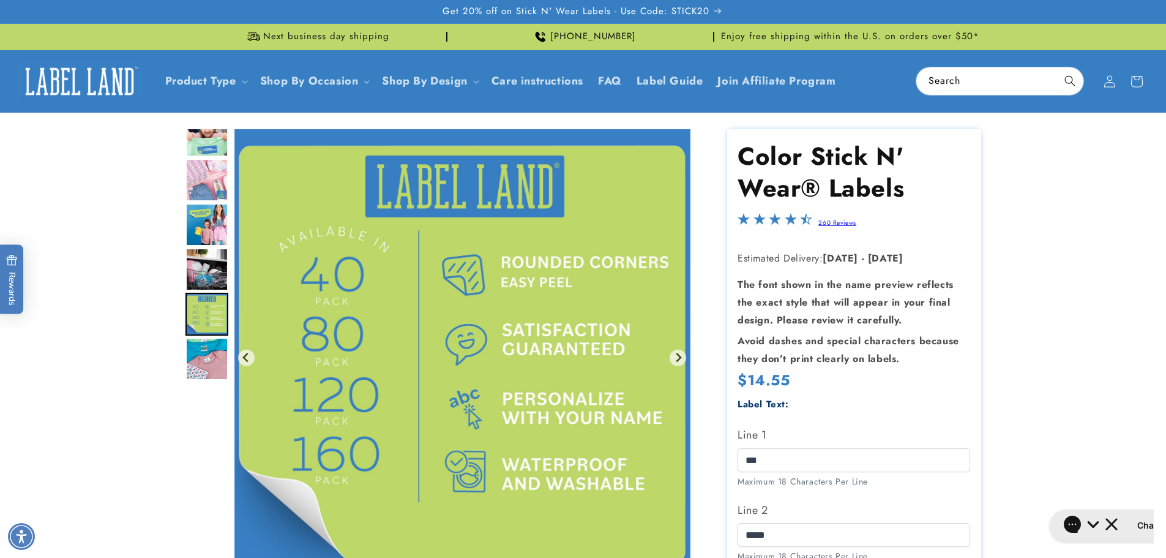
click at [207, 270] on img "Go to slide 9" at bounding box center [206, 269] width 43 height 43
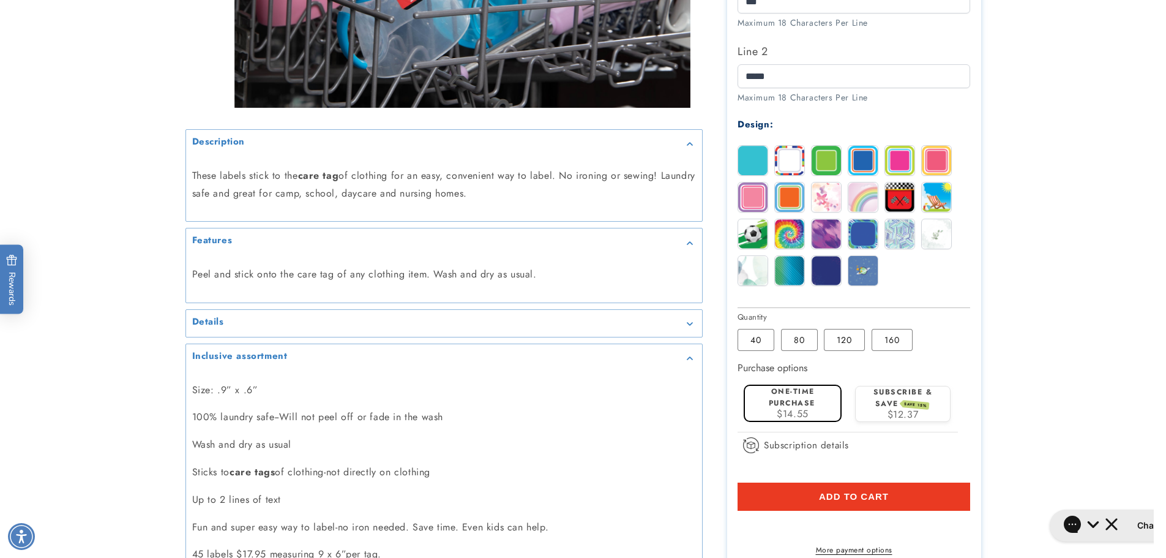
scroll to position [551, 0]
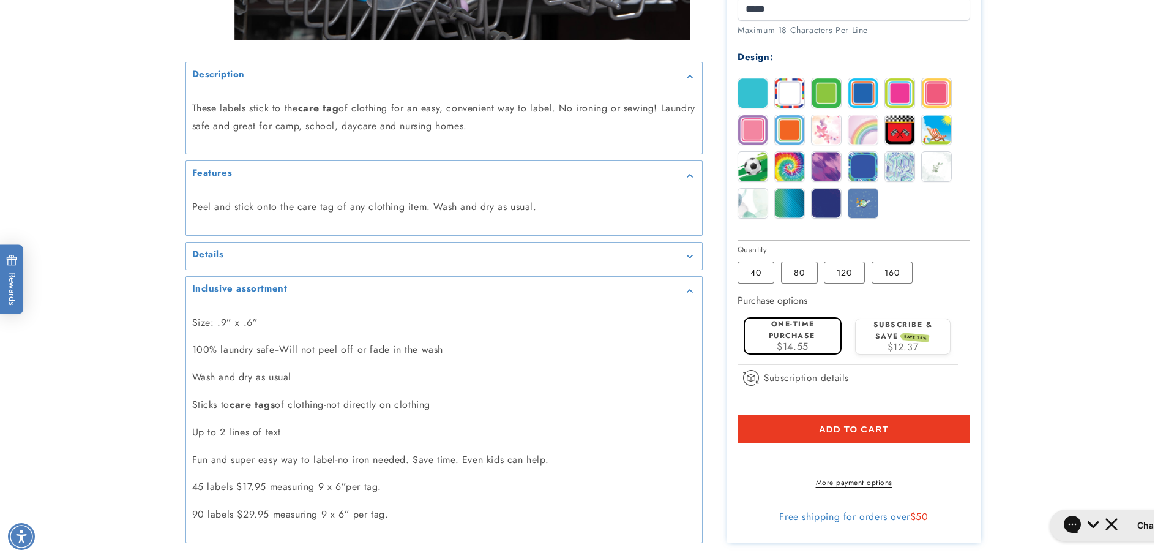
click at [796, 339] on span "$14.55" at bounding box center [793, 346] width 32 height 14
click at [845, 424] on span "Add to cart" at bounding box center [854, 429] width 70 height 11
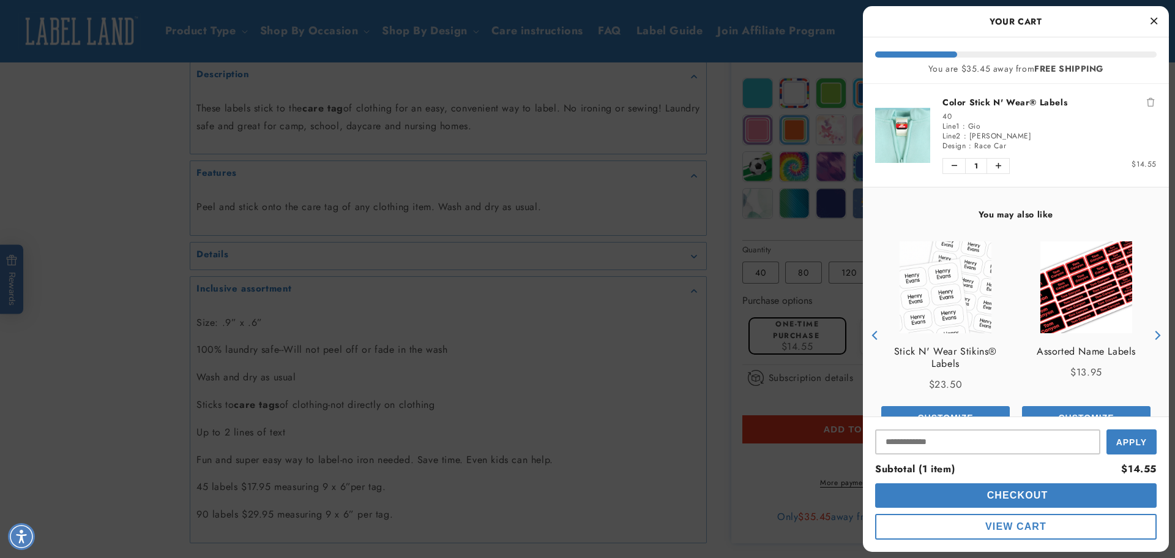
click at [1155, 20] on icon "Close Cart" at bounding box center [1154, 20] width 7 height 11
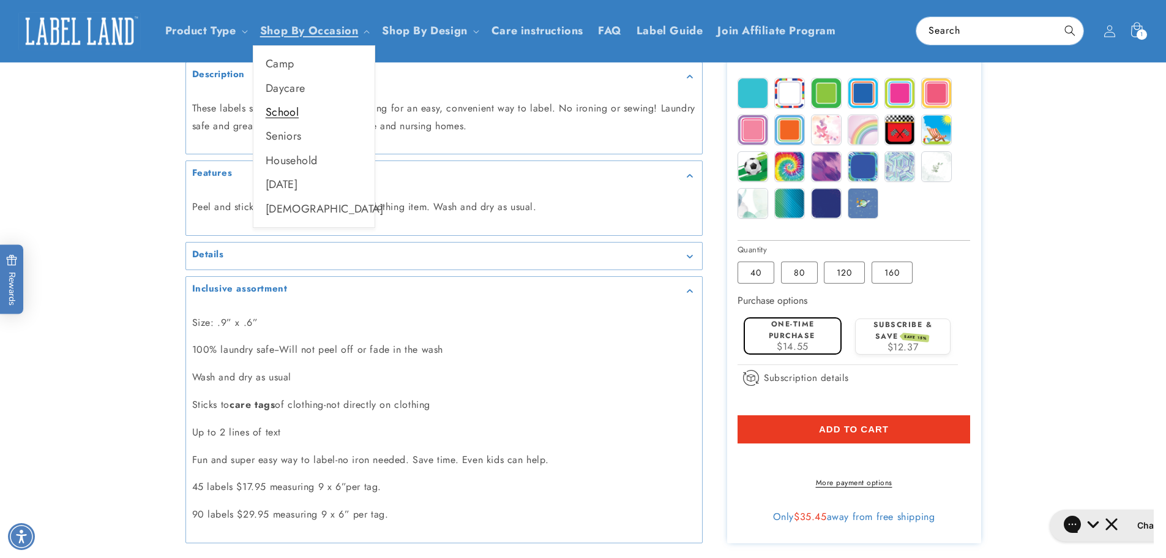
click at [280, 111] on link "School" at bounding box center [313, 112] width 121 height 24
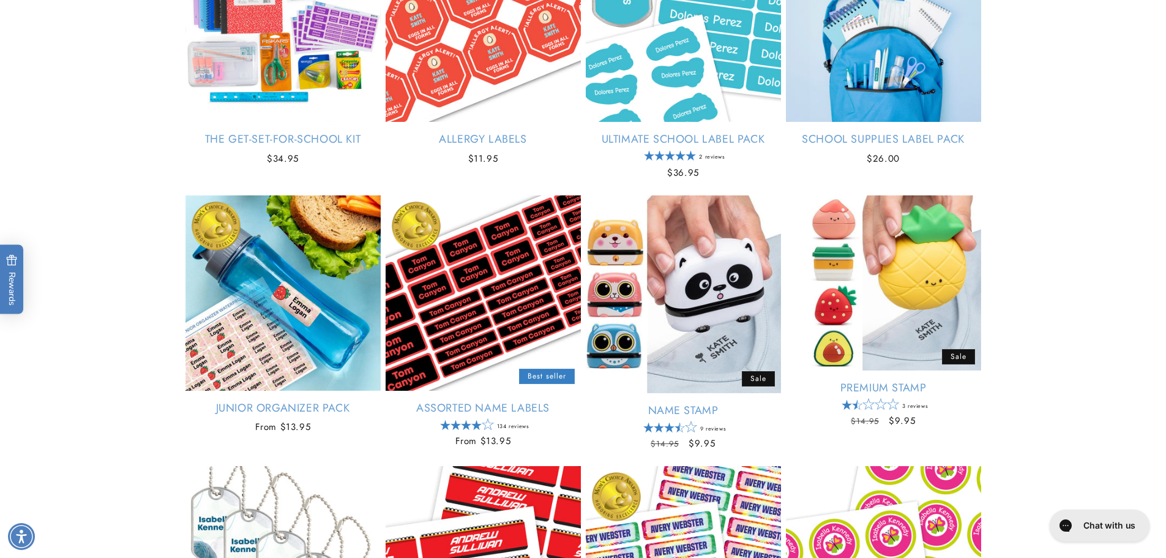
scroll to position [306, 0]
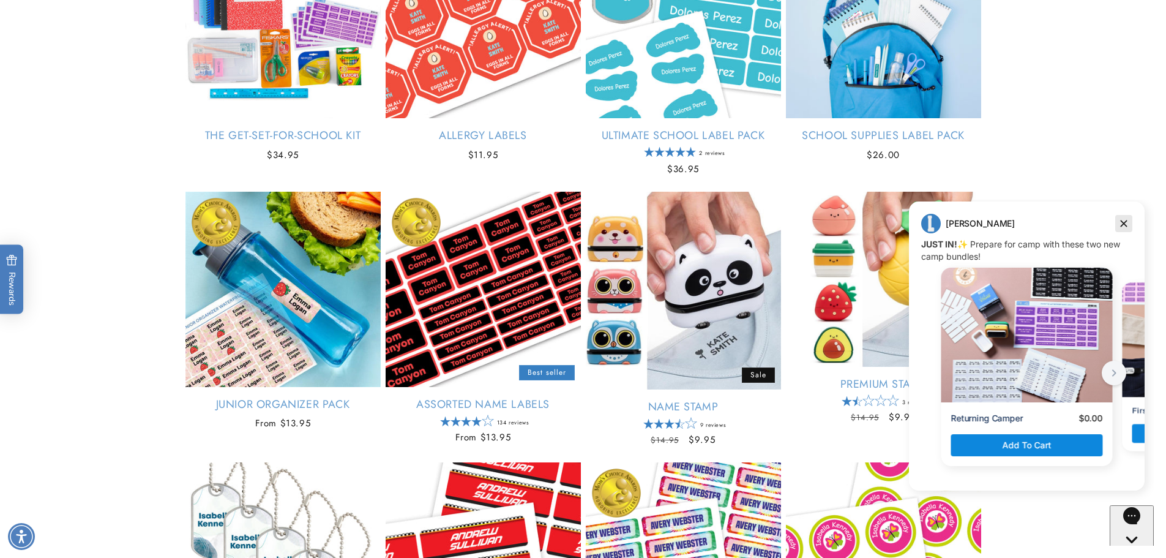
click at [1122, 223] on icon "Dismiss campaign" at bounding box center [1124, 223] width 12 height 15
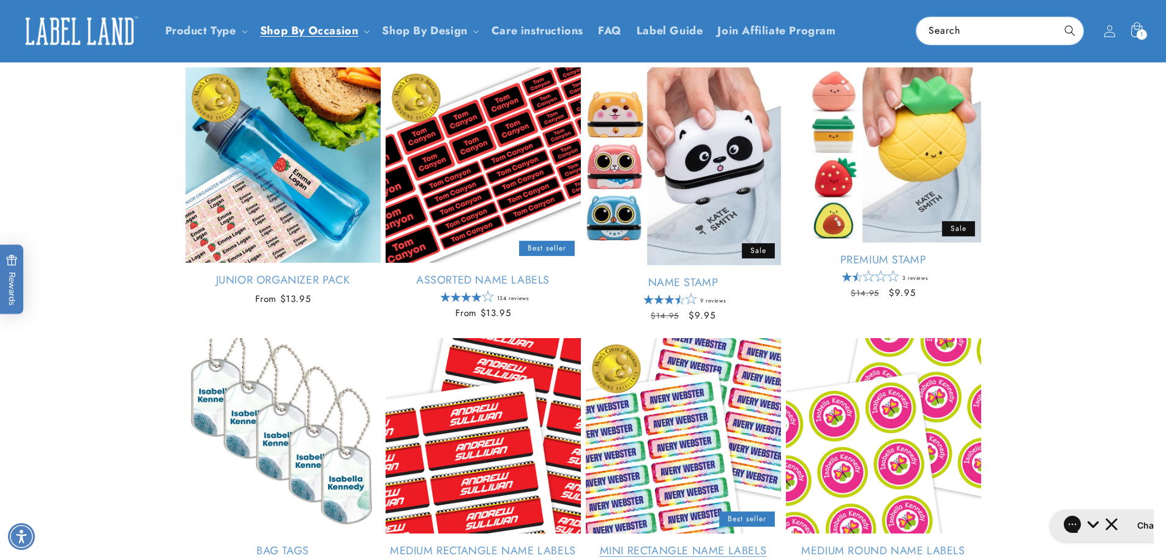
scroll to position [428, 0]
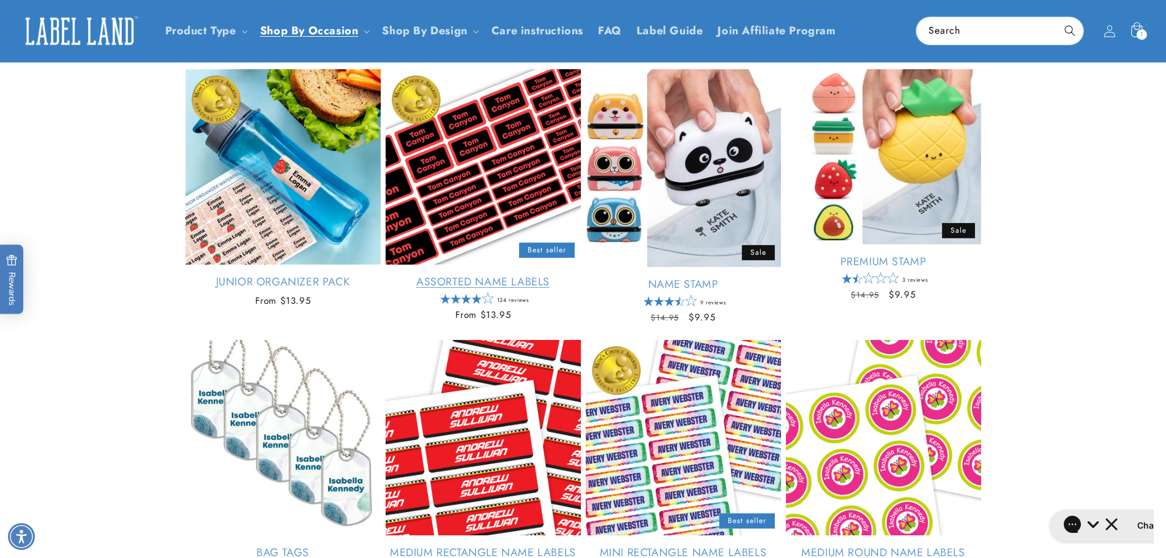
click at [458, 275] on link "Assorted Name Labels" at bounding box center [483, 282] width 195 height 14
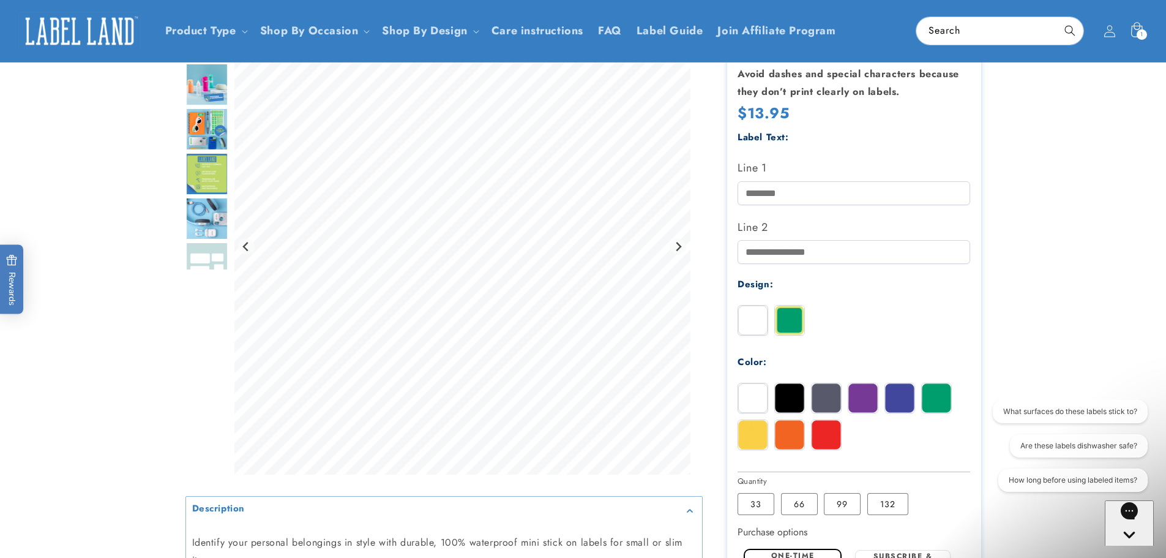
scroll to position [245, 0]
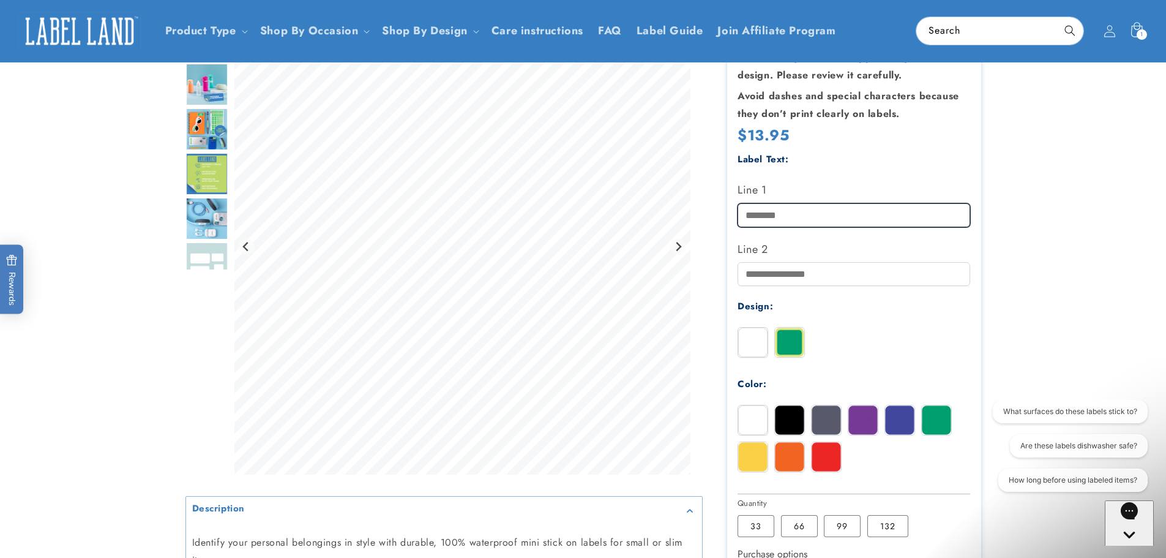
drag, startPoint x: 799, startPoint y: 218, endPoint x: 742, endPoint y: 214, distance: 57.1
click at [742, 214] on input "Line 1" at bounding box center [854, 215] width 233 height 24
type input "********"
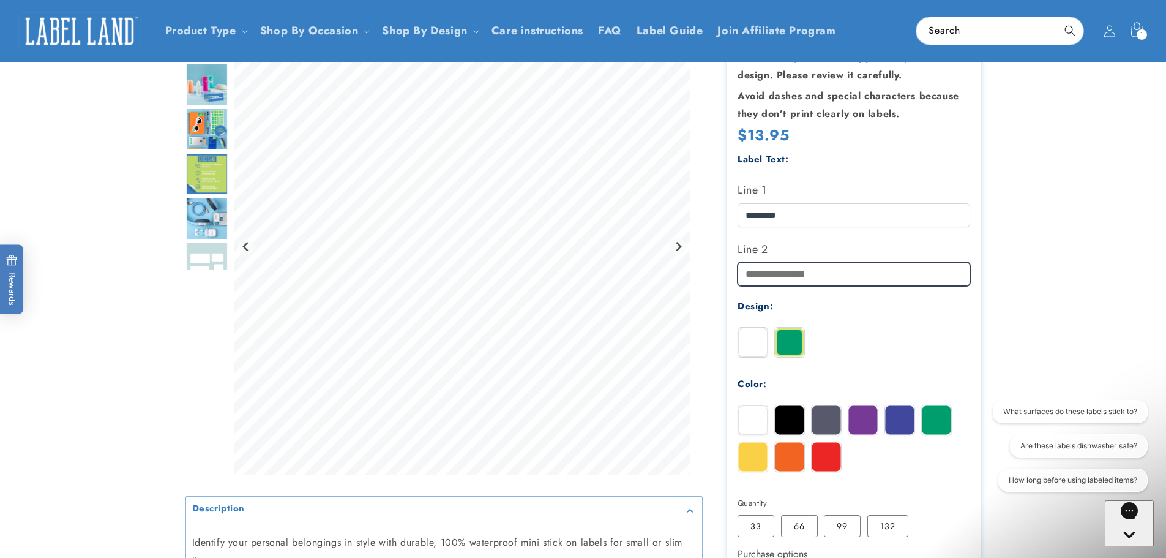
click at [746, 272] on input "Line 2" at bounding box center [854, 274] width 233 height 24
type input "*****"
click at [831, 454] on img at bounding box center [826, 456] width 29 height 29
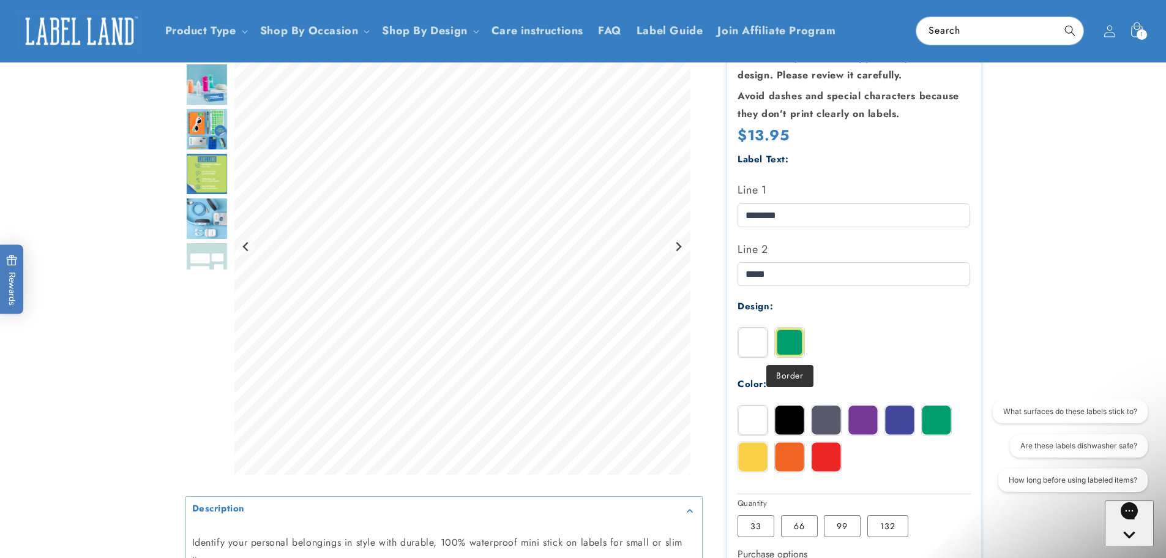
click at [792, 343] on img at bounding box center [789, 341] width 29 height 29
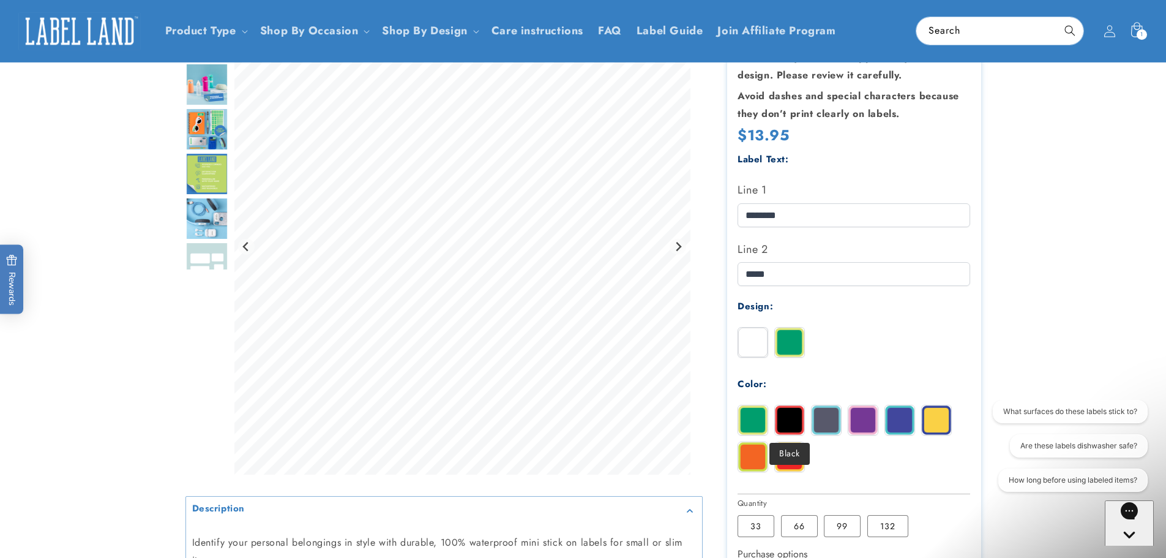
click at [790, 419] on img at bounding box center [789, 419] width 29 height 29
click at [903, 421] on img at bounding box center [899, 419] width 29 height 29
click at [791, 458] on img at bounding box center [789, 456] width 29 height 29
click at [783, 419] on img at bounding box center [789, 419] width 29 height 29
drag, startPoint x: 788, startPoint y: 215, endPoint x: 763, endPoint y: 215, distance: 25.1
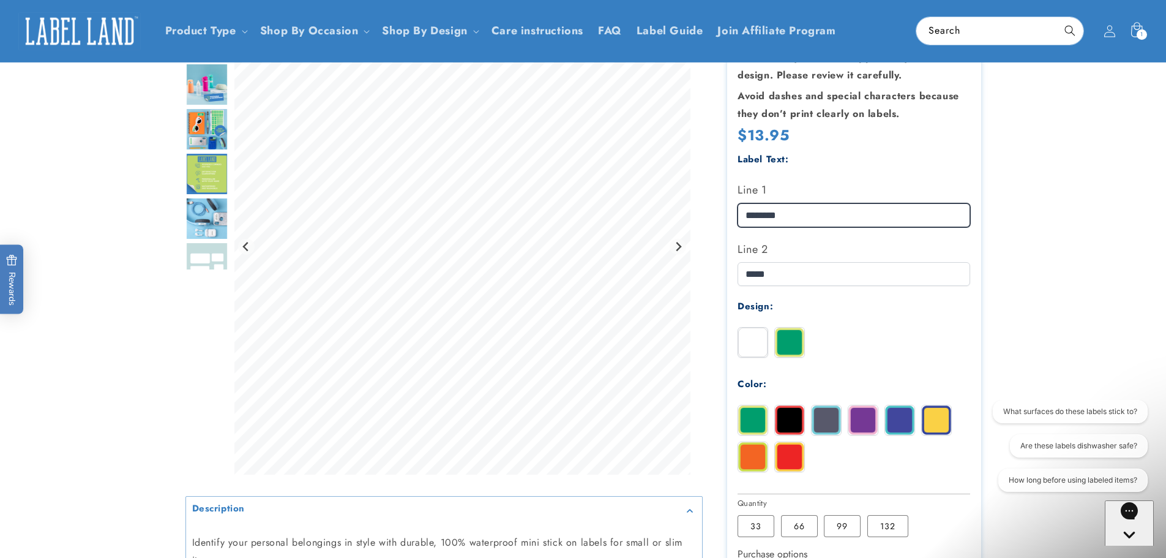
click at [763, 215] on input "********" at bounding box center [854, 215] width 233 height 24
click at [211, 81] on img "Go to slide 3" at bounding box center [206, 84] width 43 height 43
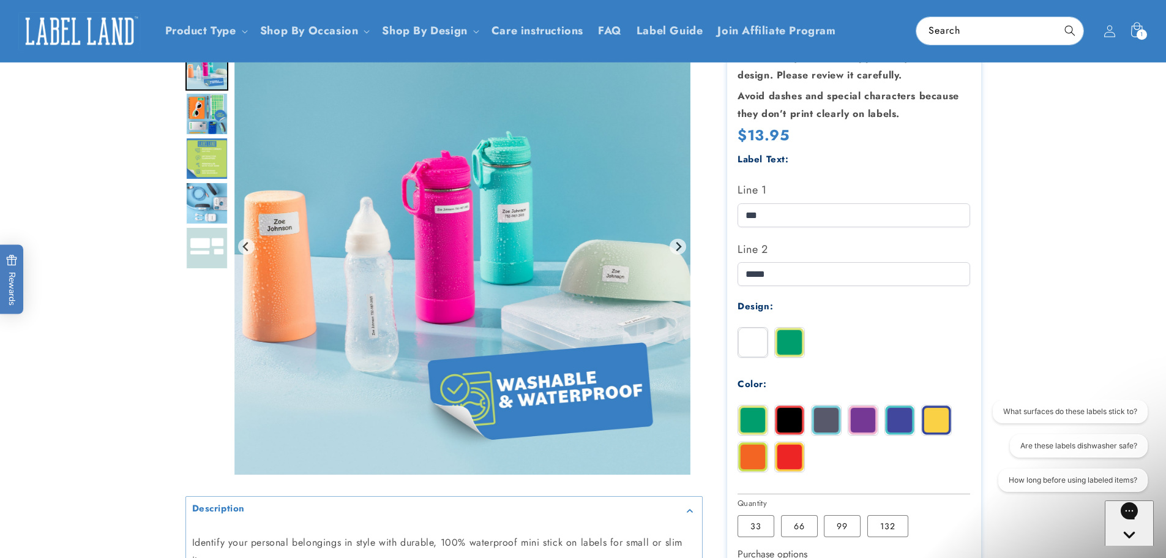
click at [205, 111] on img "Go to slide 4" at bounding box center [206, 113] width 43 height 43
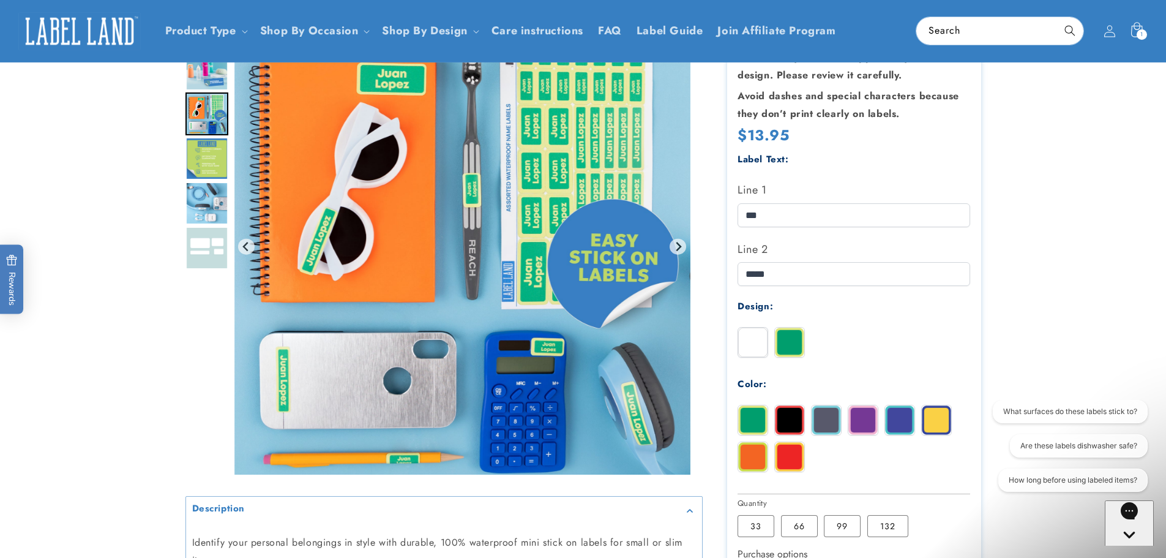
click at [201, 152] on img "Go to slide 5" at bounding box center [206, 158] width 43 height 43
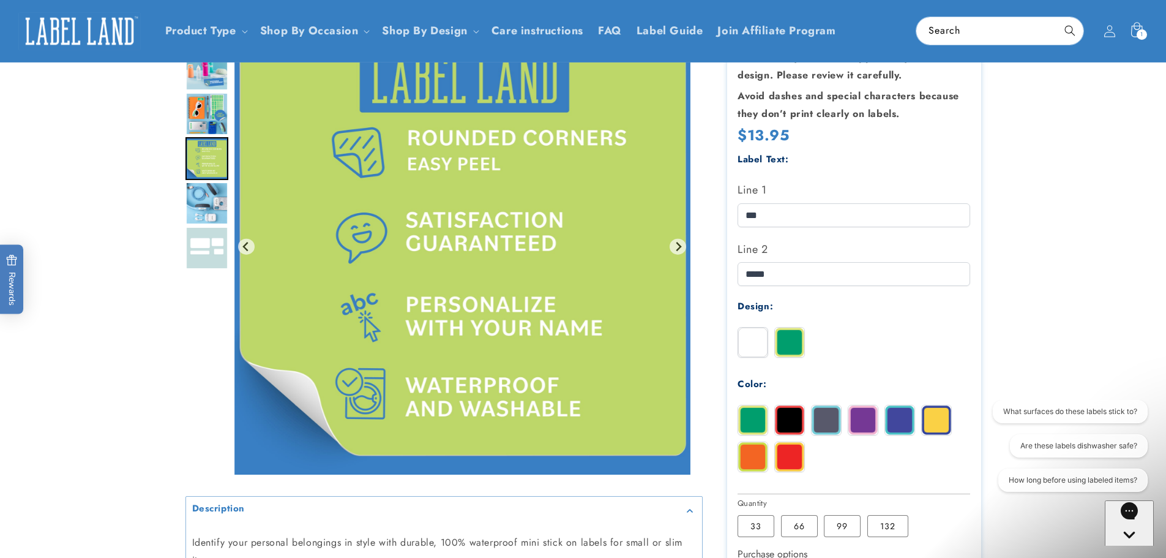
click at [204, 207] on img "Go to slide 6" at bounding box center [206, 203] width 43 height 43
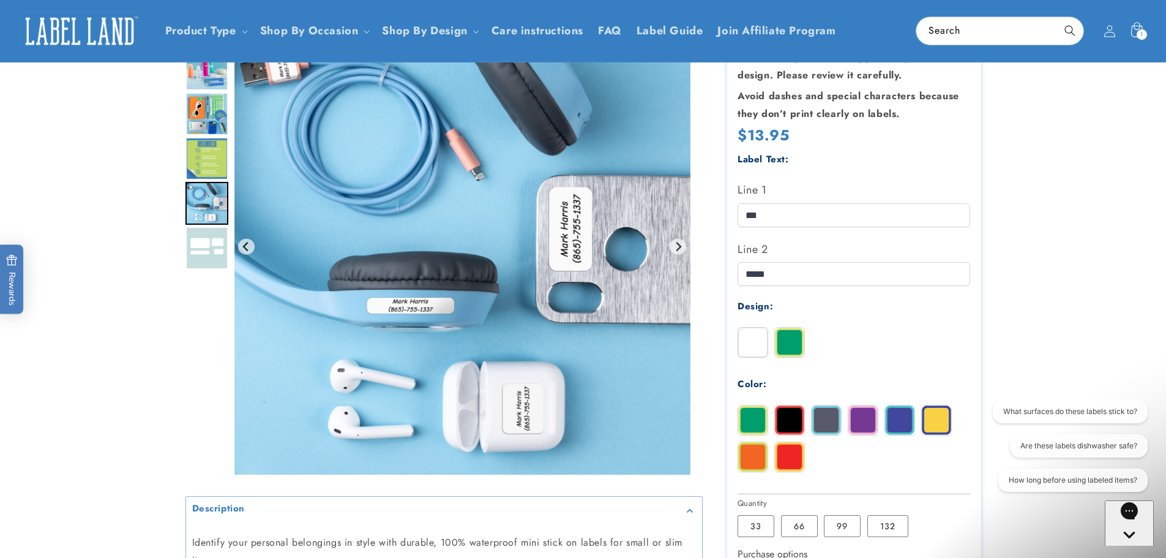
click at [196, 252] on img "Go to slide 7" at bounding box center [206, 247] width 43 height 43
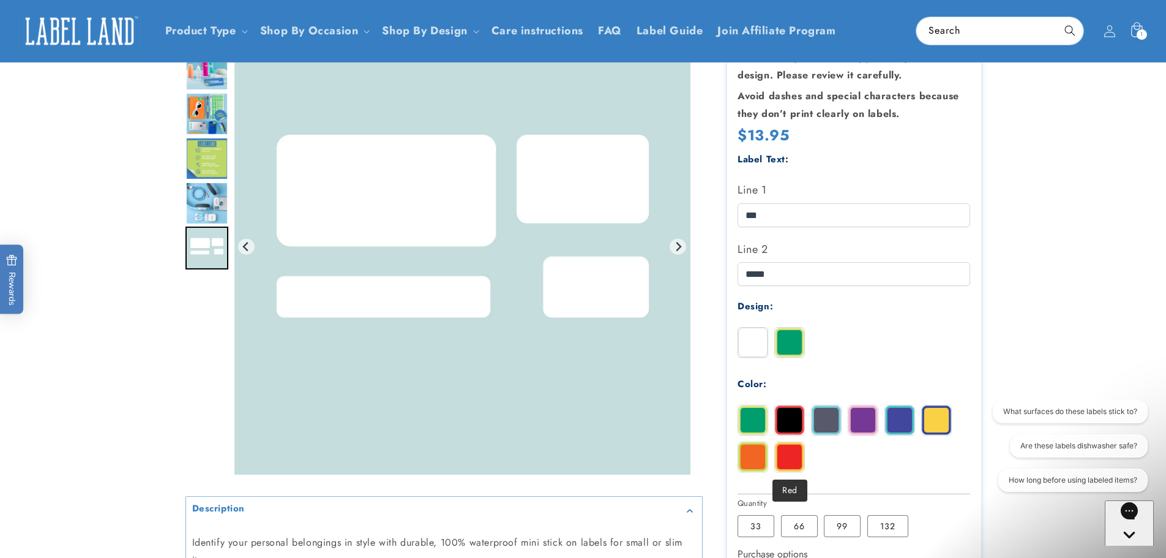
click at [794, 459] on img at bounding box center [789, 456] width 29 height 29
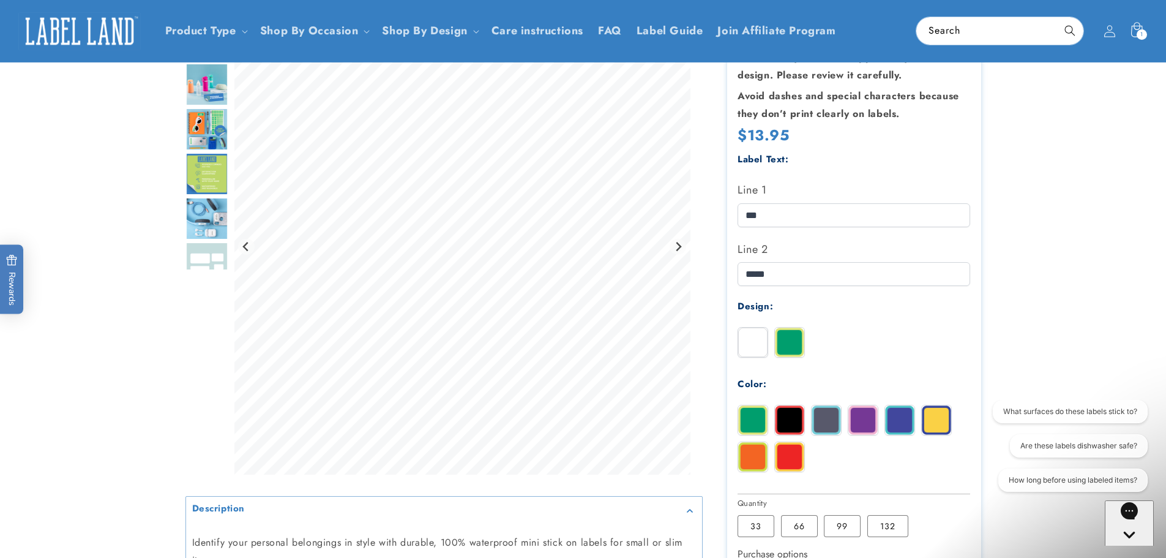
click at [796, 425] on img at bounding box center [789, 419] width 29 height 29
click at [769, 215] on input "***" at bounding box center [854, 215] width 233 height 24
type input "*********"
drag, startPoint x: 773, startPoint y: 277, endPoint x: 727, endPoint y: 269, distance: 47.3
click at [727, 269] on section "Assorted Name Labels Assorted Name Labels 134 Reviews Estimated Delivery: Sep 2…" at bounding box center [854, 340] width 254 height 912
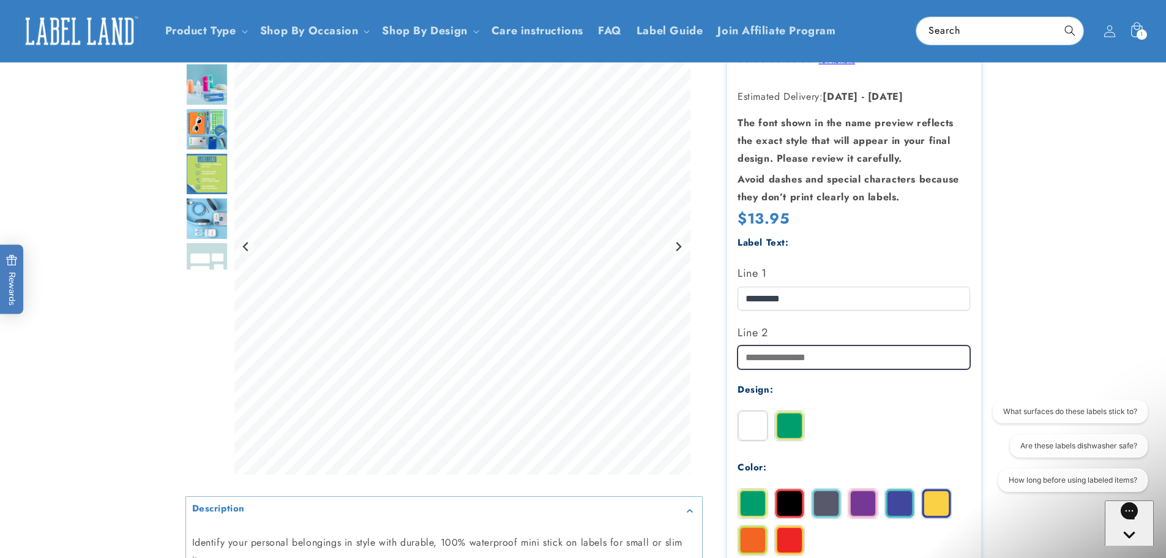
scroll to position [0, 0]
